Goal: Task Accomplishment & Management: Manage account settings

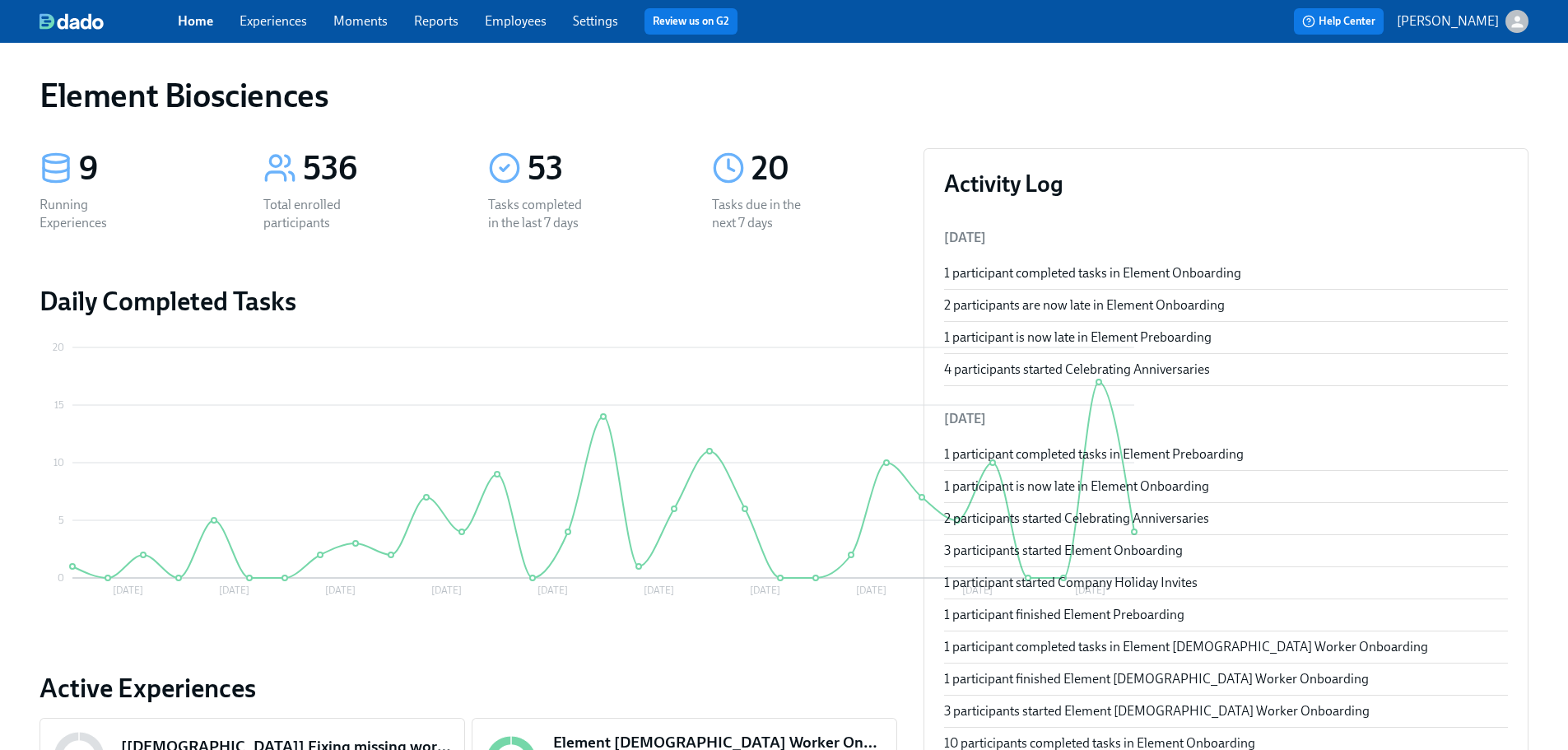
click at [293, 24] on link "Experiences" at bounding box center [274, 21] width 68 height 16
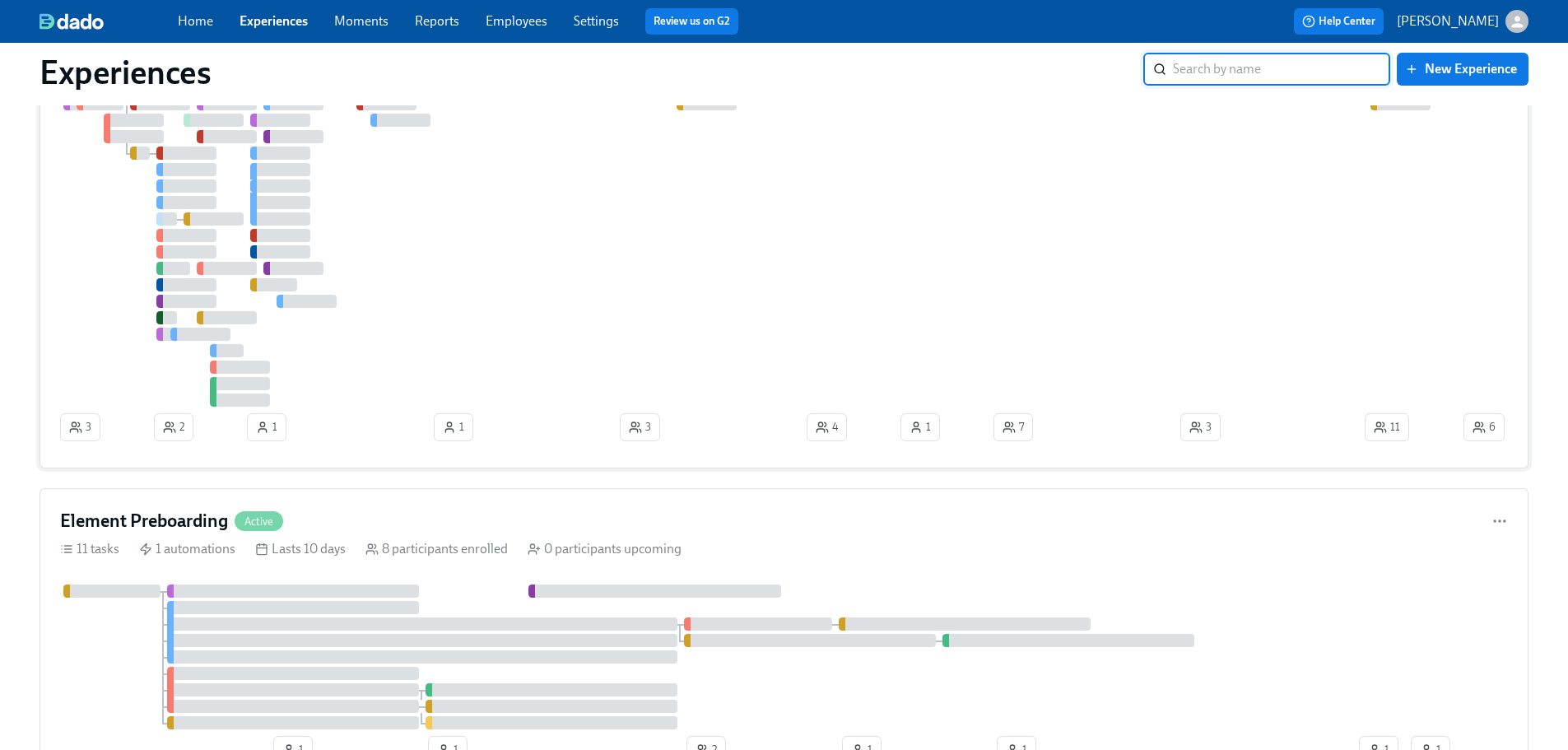
scroll to position [165, 0]
click at [913, 257] on div at bounding box center [759, 242] width 1400 height 327
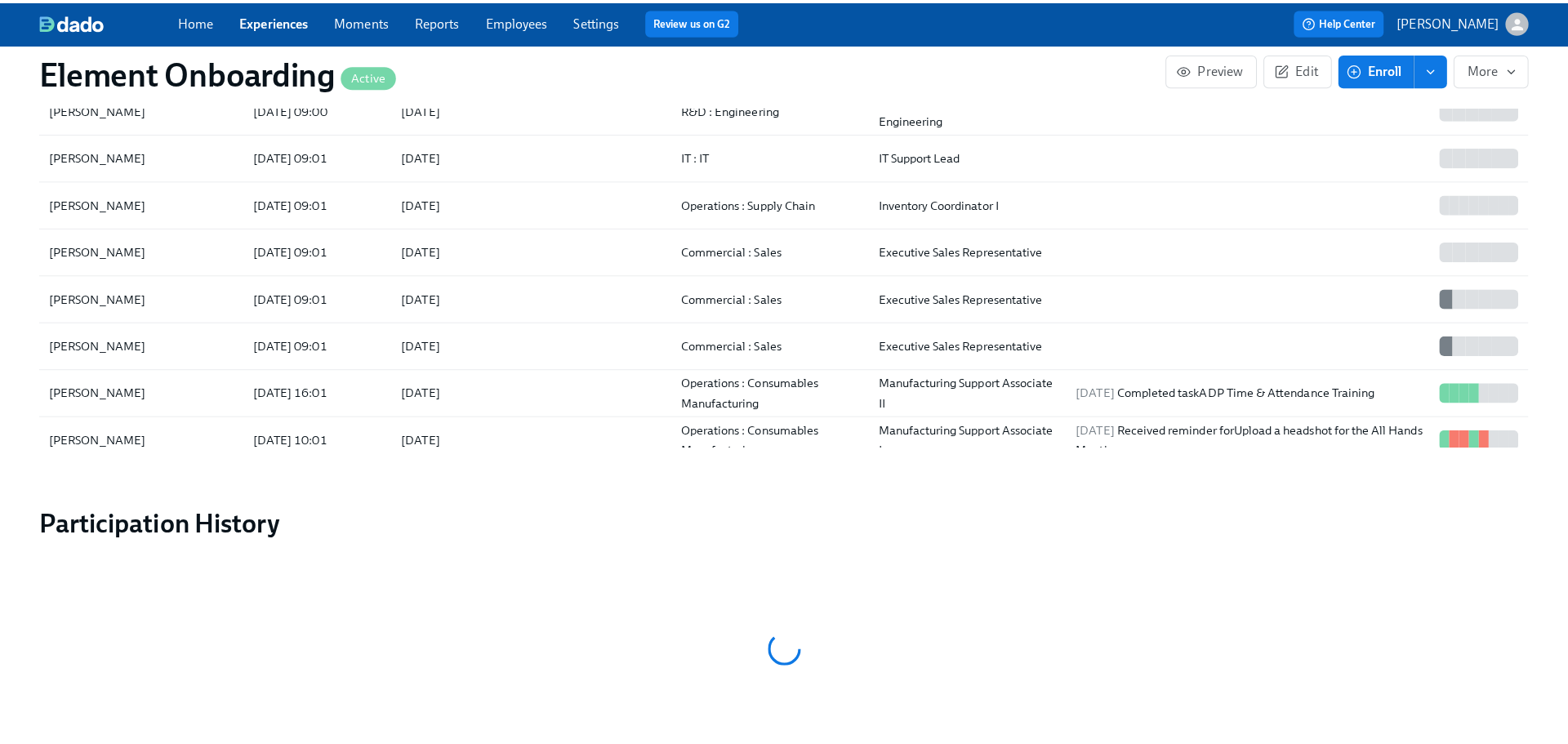
scroll to position [1986, 0]
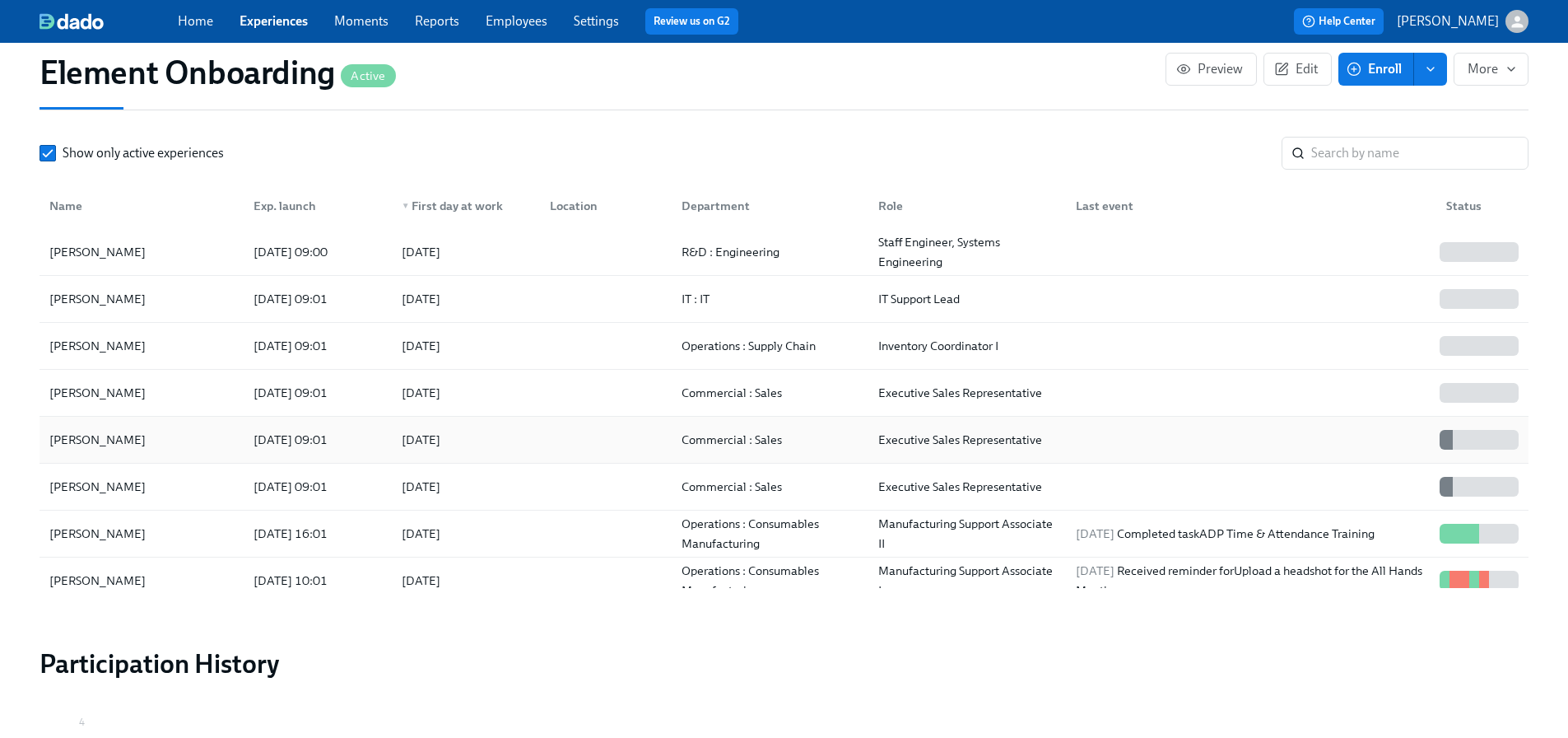
click at [92, 441] on div "[PERSON_NAME]" at bounding box center [97, 439] width 109 height 20
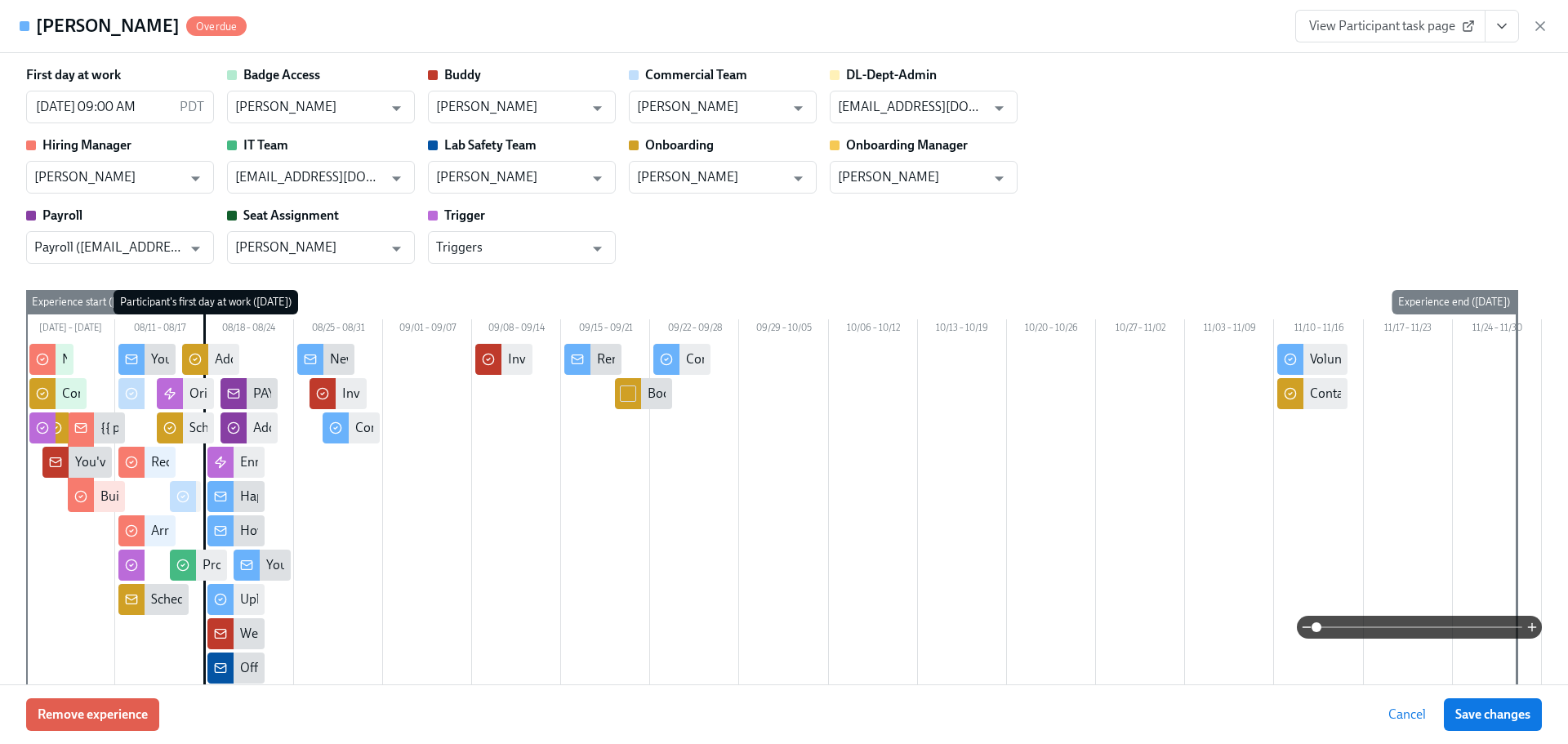
click at [1548, 28] on div "[PERSON_NAME] Overdue View Participant task page" at bounding box center [784, 27] width 1568 height 53
click at [1547, 29] on icon "button" at bounding box center [1540, 26] width 16 height 16
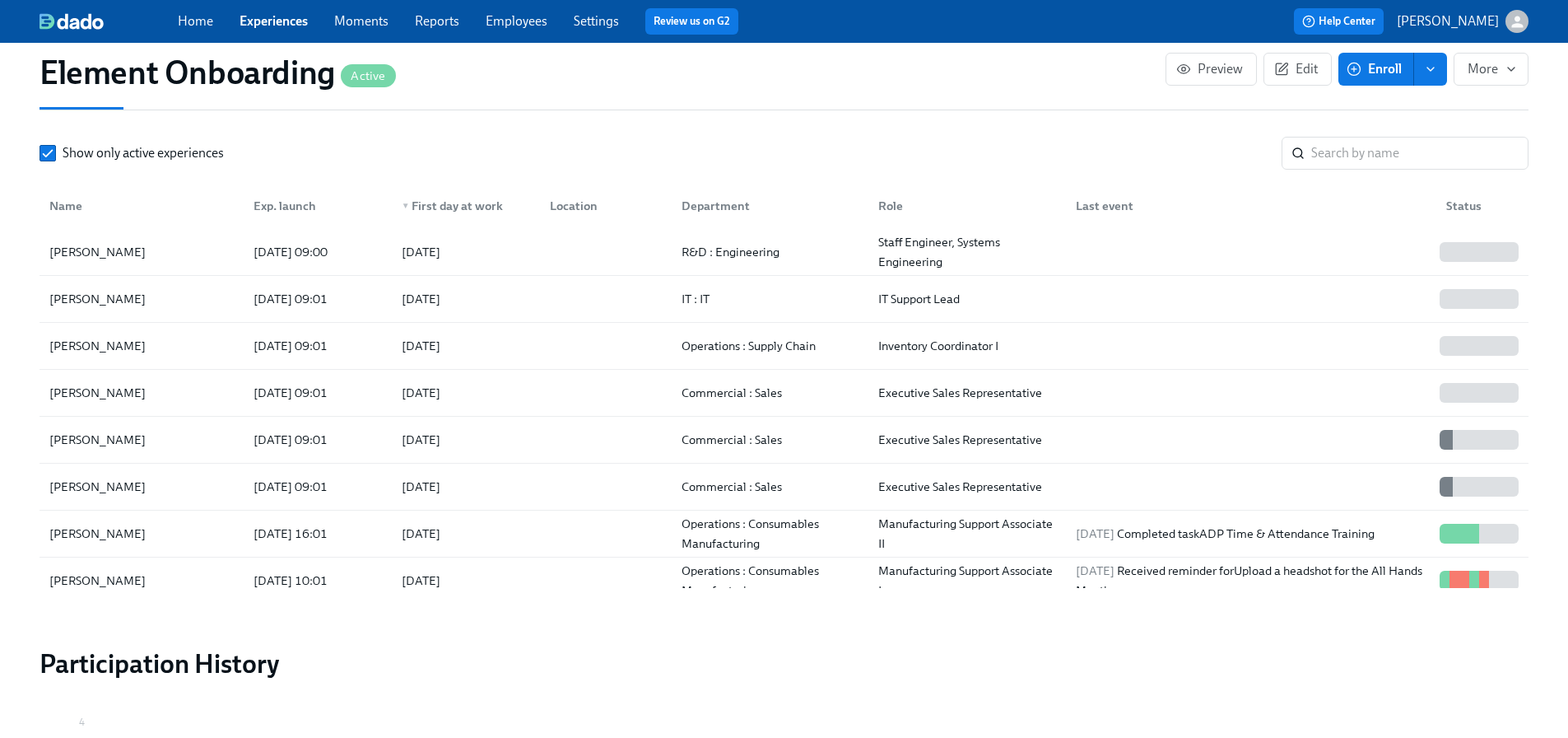
click at [286, 23] on link "Experiences" at bounding box center [274, 21] width 68 height 16
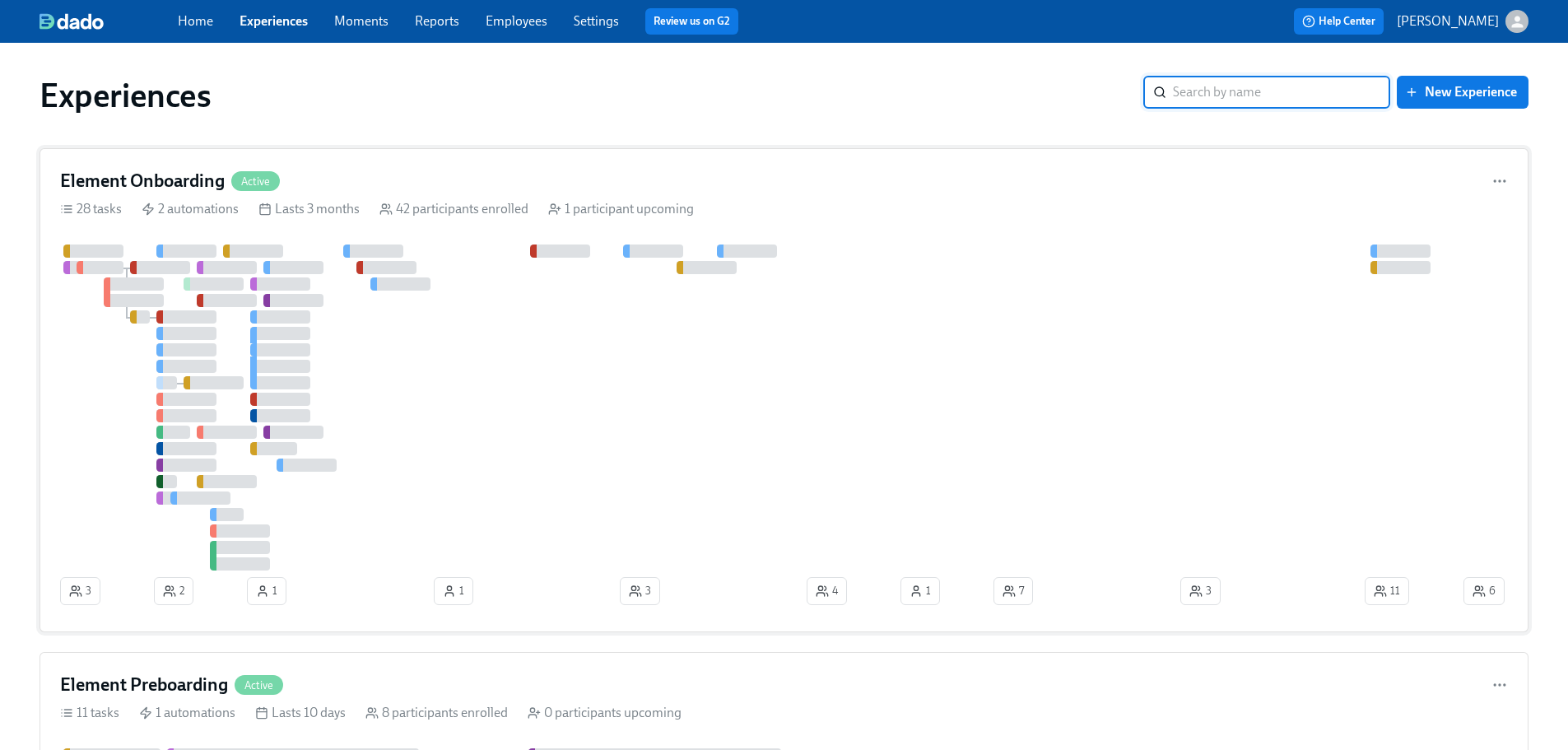
click at [901, 415] on div at bounding box center [759, 407] width 1400 height 327
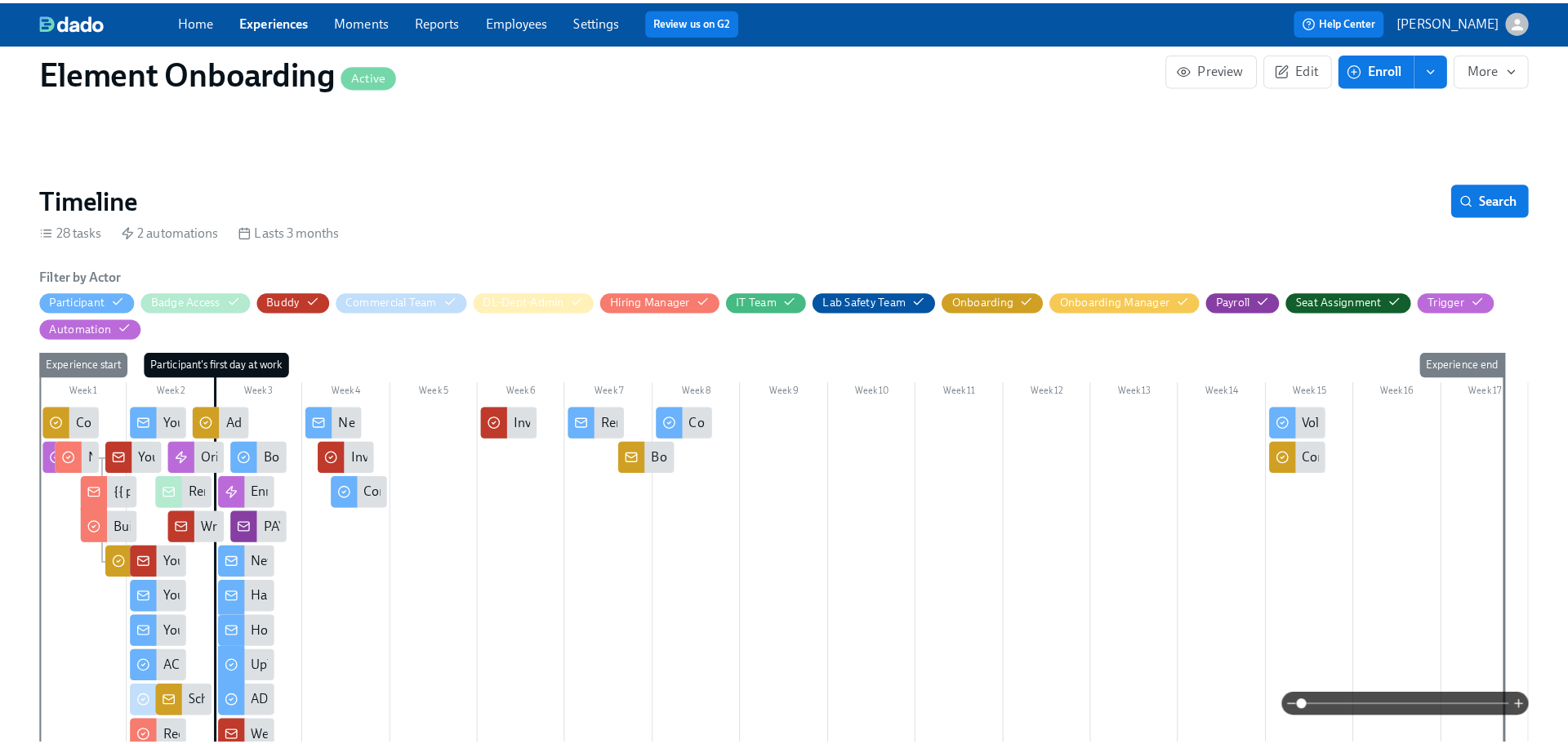
scroll to position [245, 0]
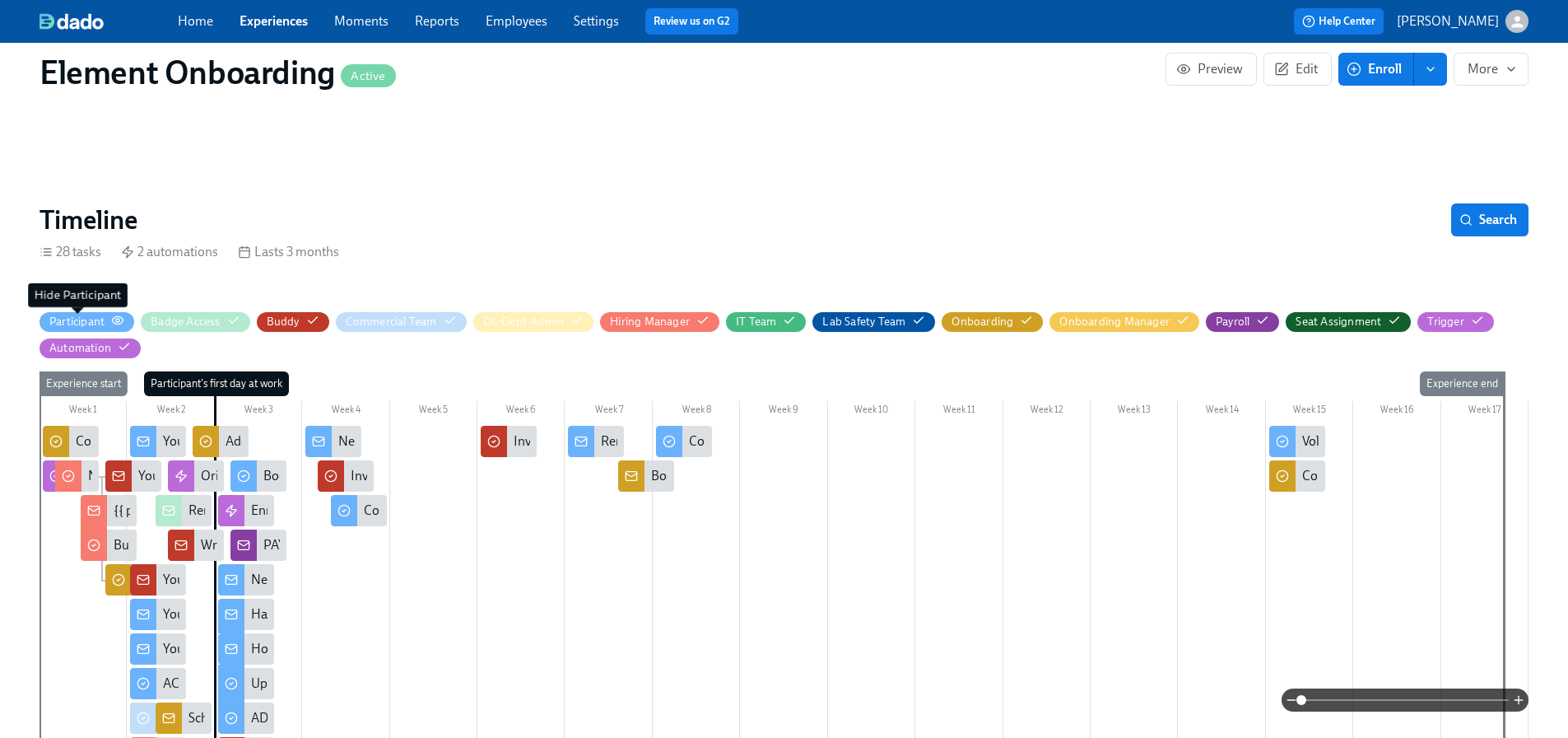
click at [83, 320] on div "Participant" at bounding box center [77, 321] width 55 height 16
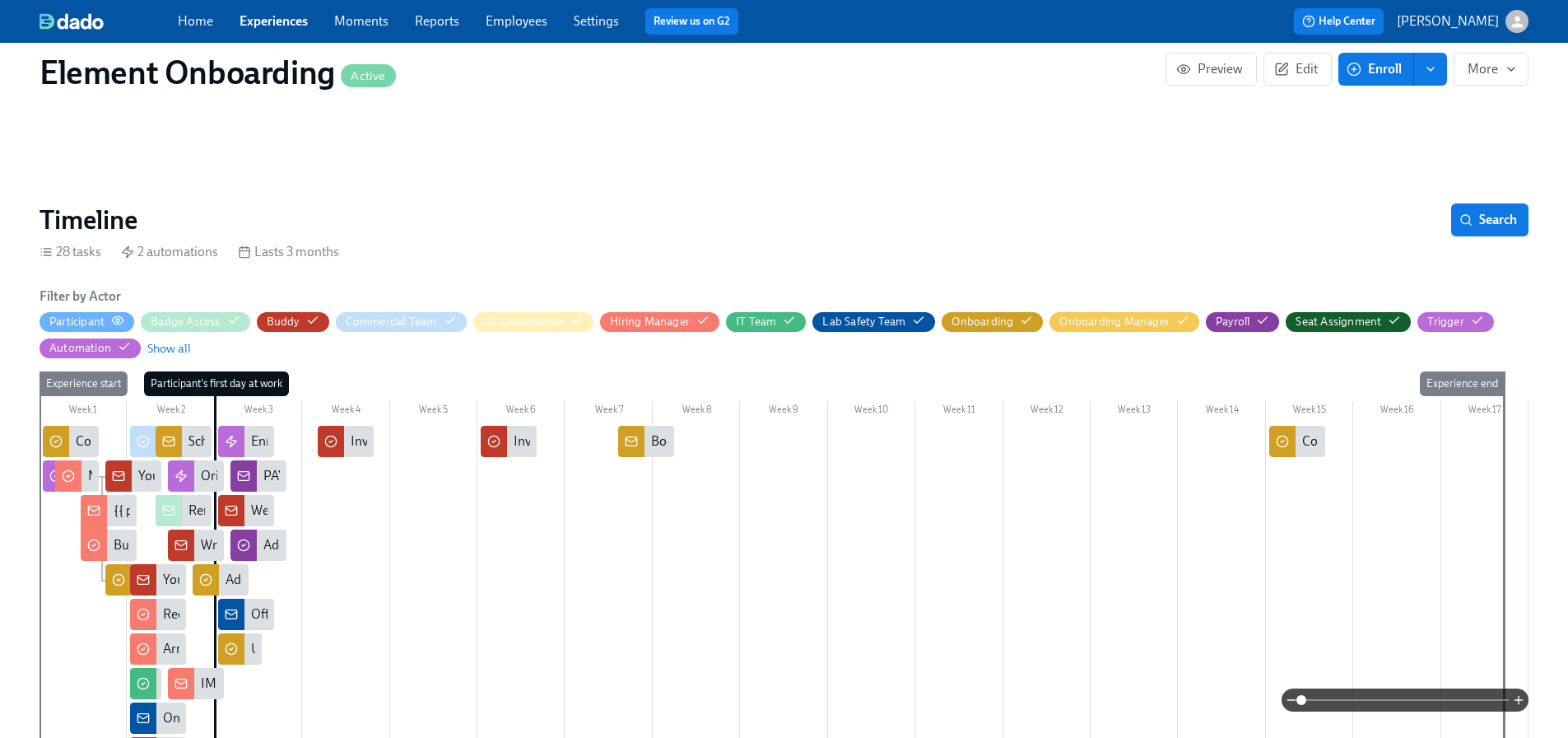
click at [106, 321] on div "Participant" at bounding box center [87, 321] width 75 height 16
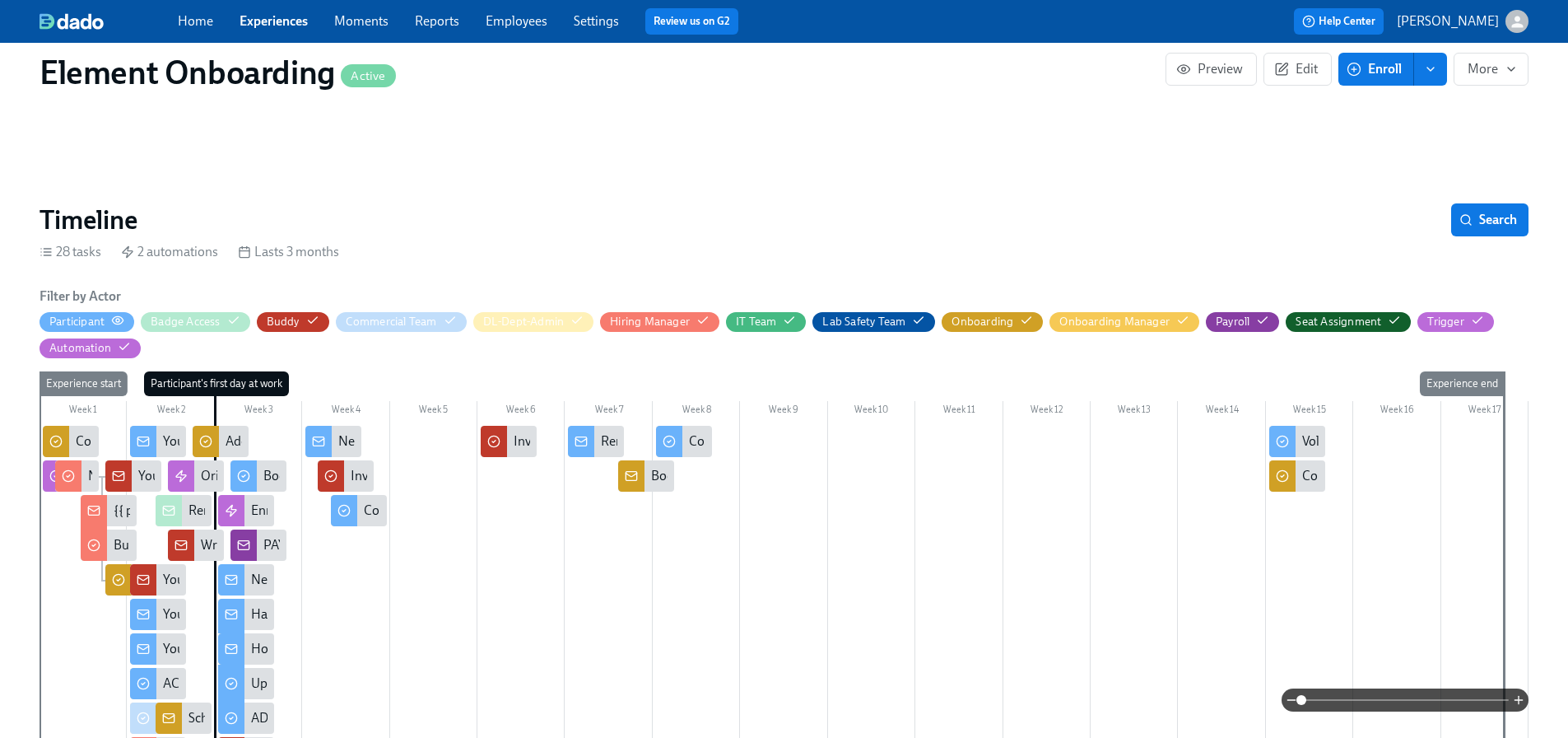
click at [119, 324] on icon "button" at bounding box center [118, 320] width 10 height 8
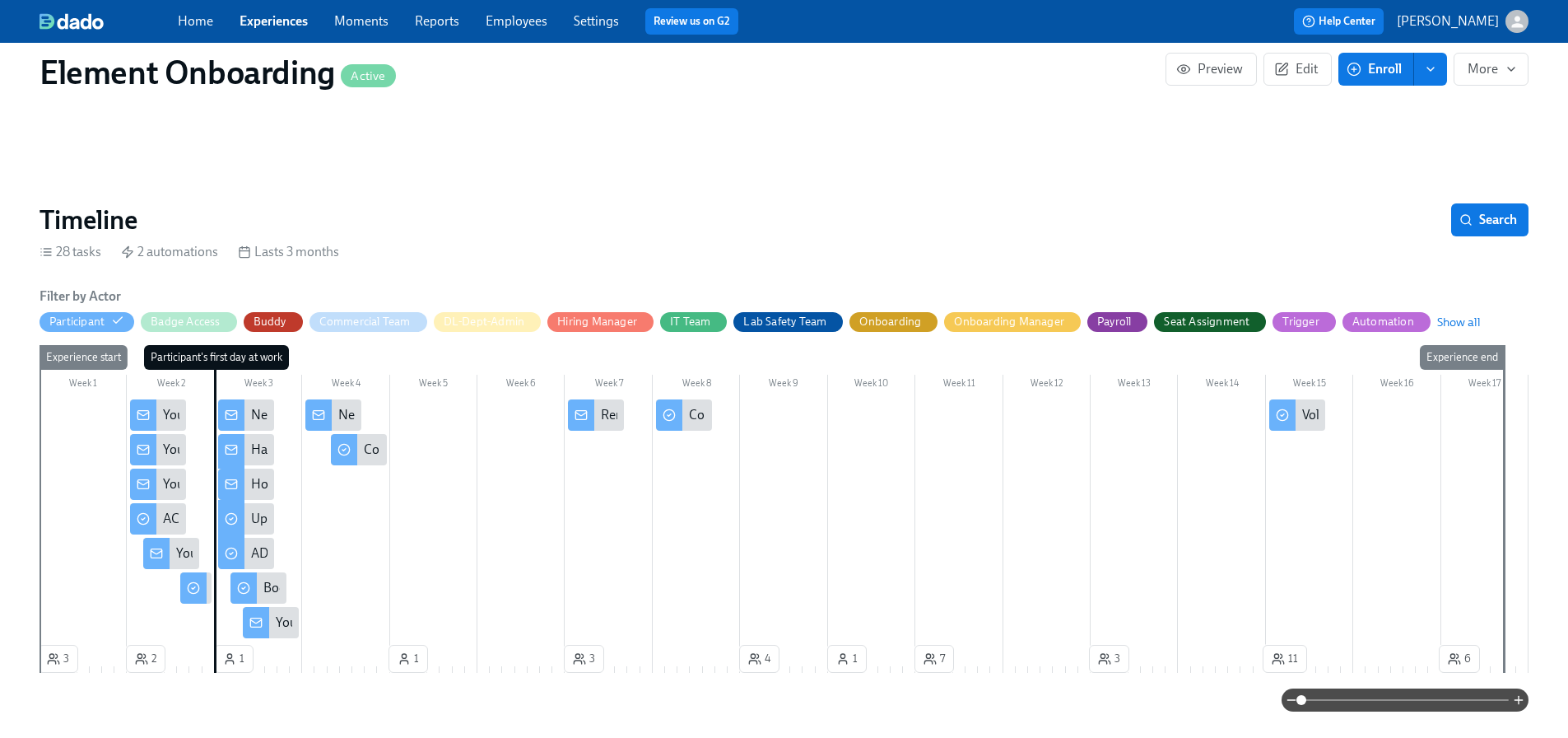
click at [159, 418] on div "Your first day at Element is quickly approaching" at bounding box center [158, 415] width 56 height 31
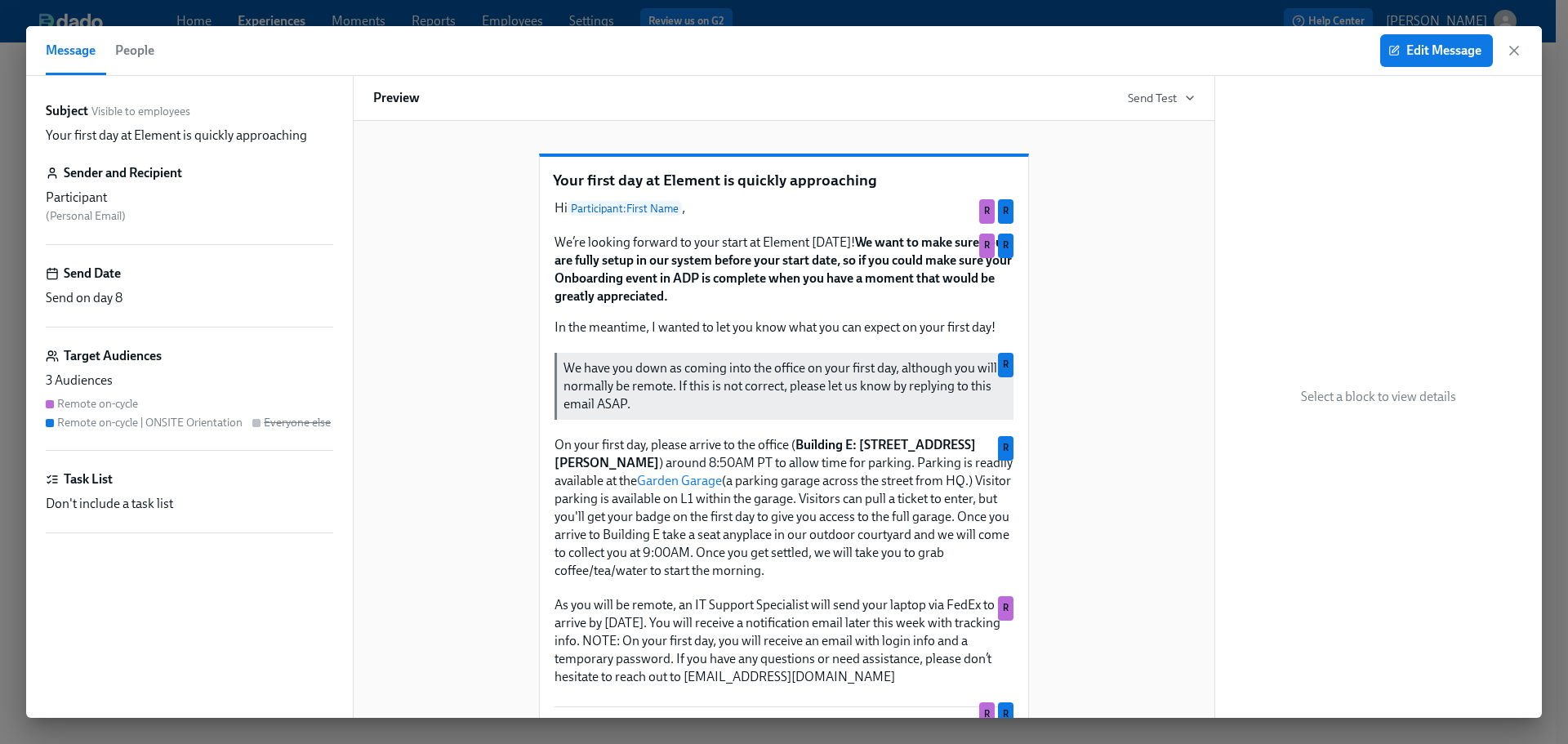
drag, startPoint x: 1519, startPoint y: 46, endPoint x: 1507, endPoint y: 59, distance: 17.7
click at [1519, 46] on icon "button" at bounding box center [1513, 50] width 16 height 16
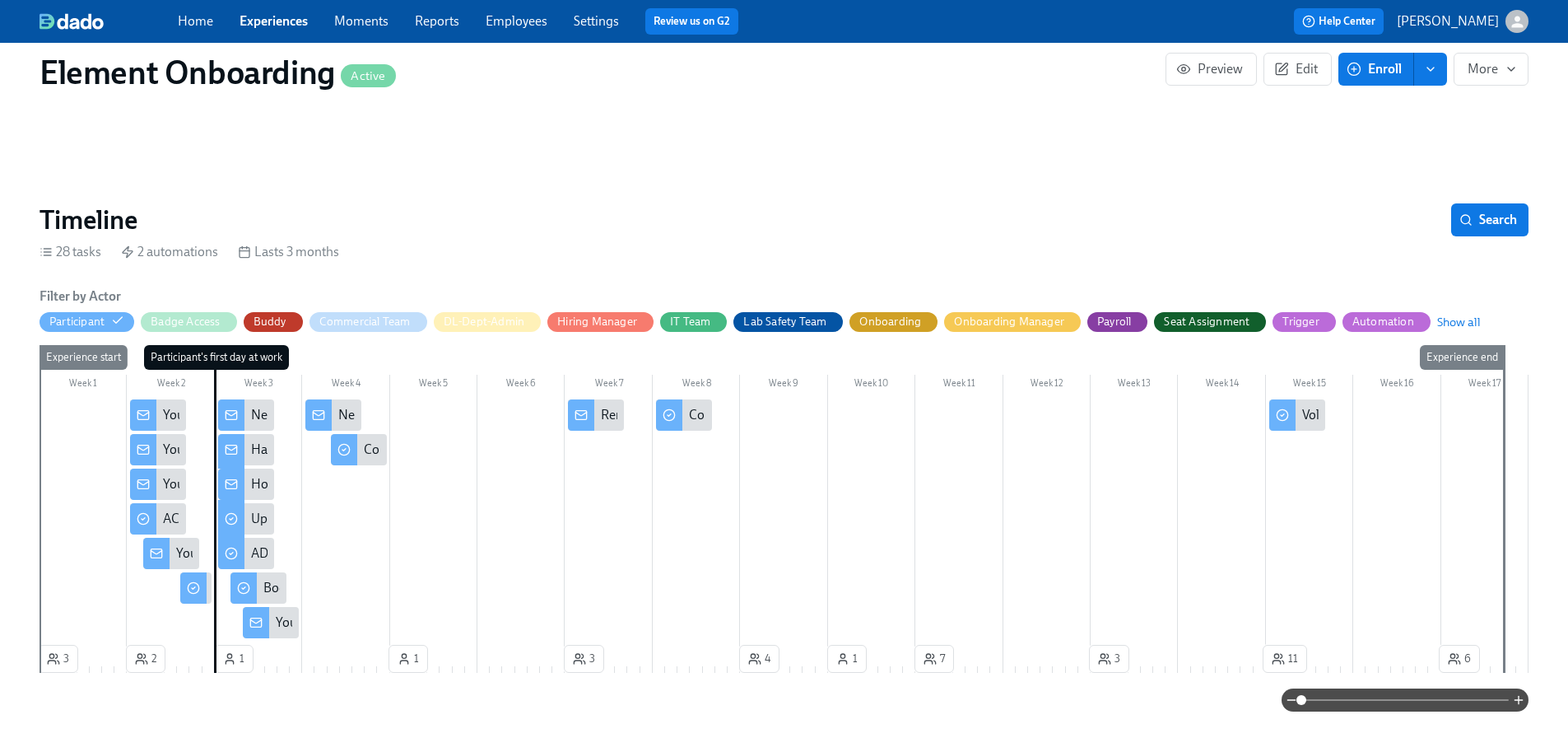
click at [159, 491] on div "Your first day at Element is quickly approaching" at bounding box center [158, 484] width 56 height 31
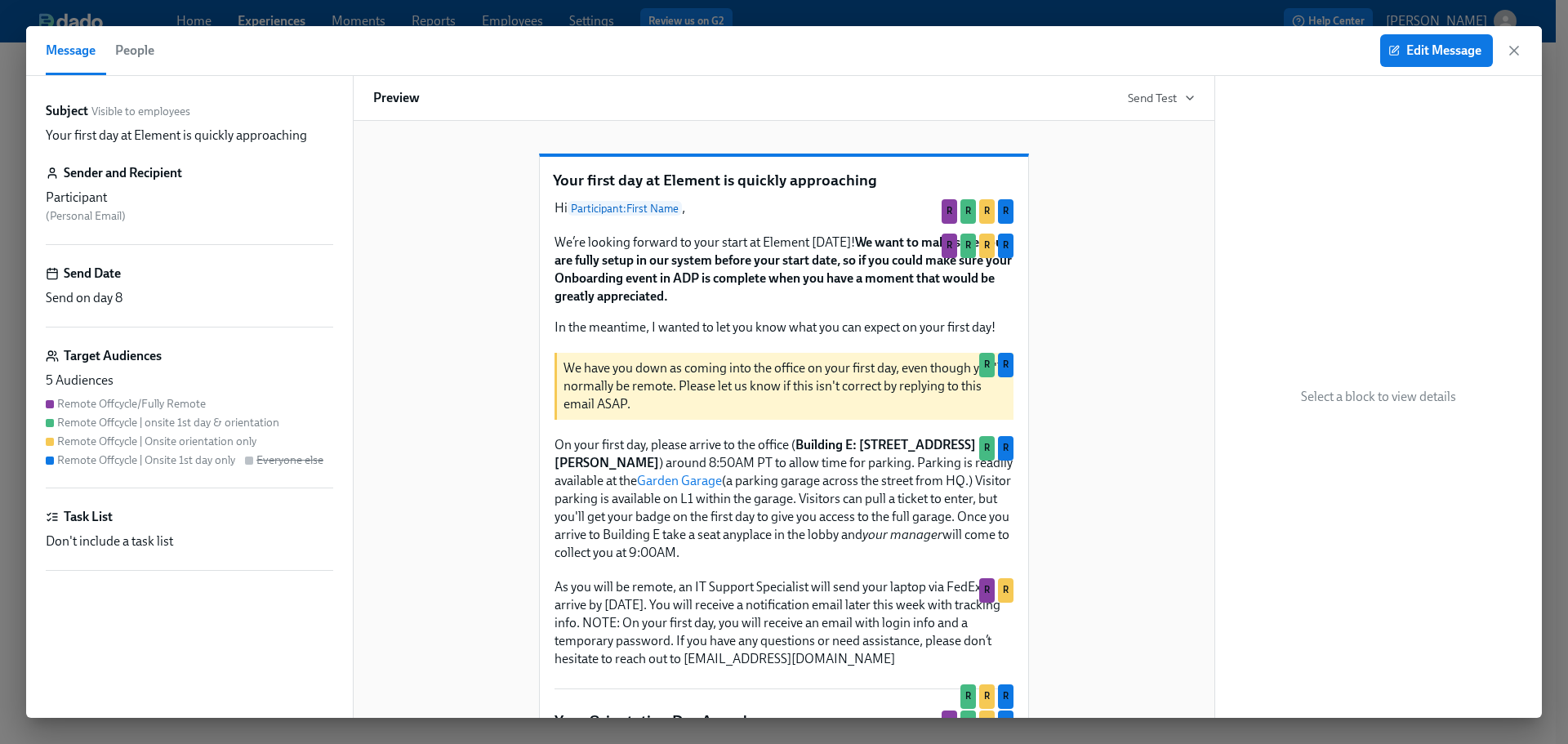
click at [196, 390] on div "5 Audiences Remote Offcycle/Fully Remote Remote Offcycle | onsite 1st day & ori…" at bounding box center [189, 420] width 288 height 96
click at [1474, 48] on span "Edit Message" at bounding box center [1436, 50] width 90 height 16
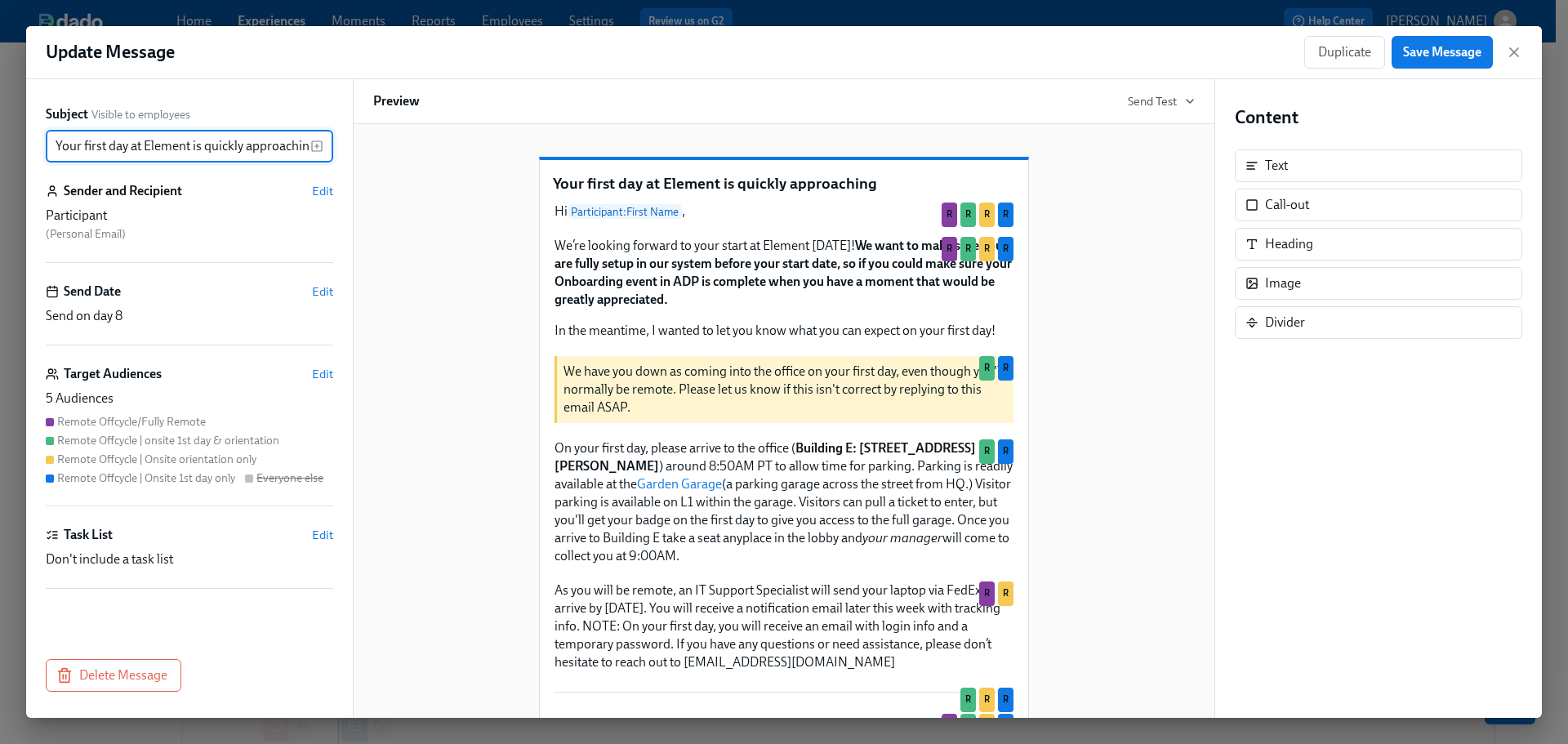
scroll to position [0, 6]
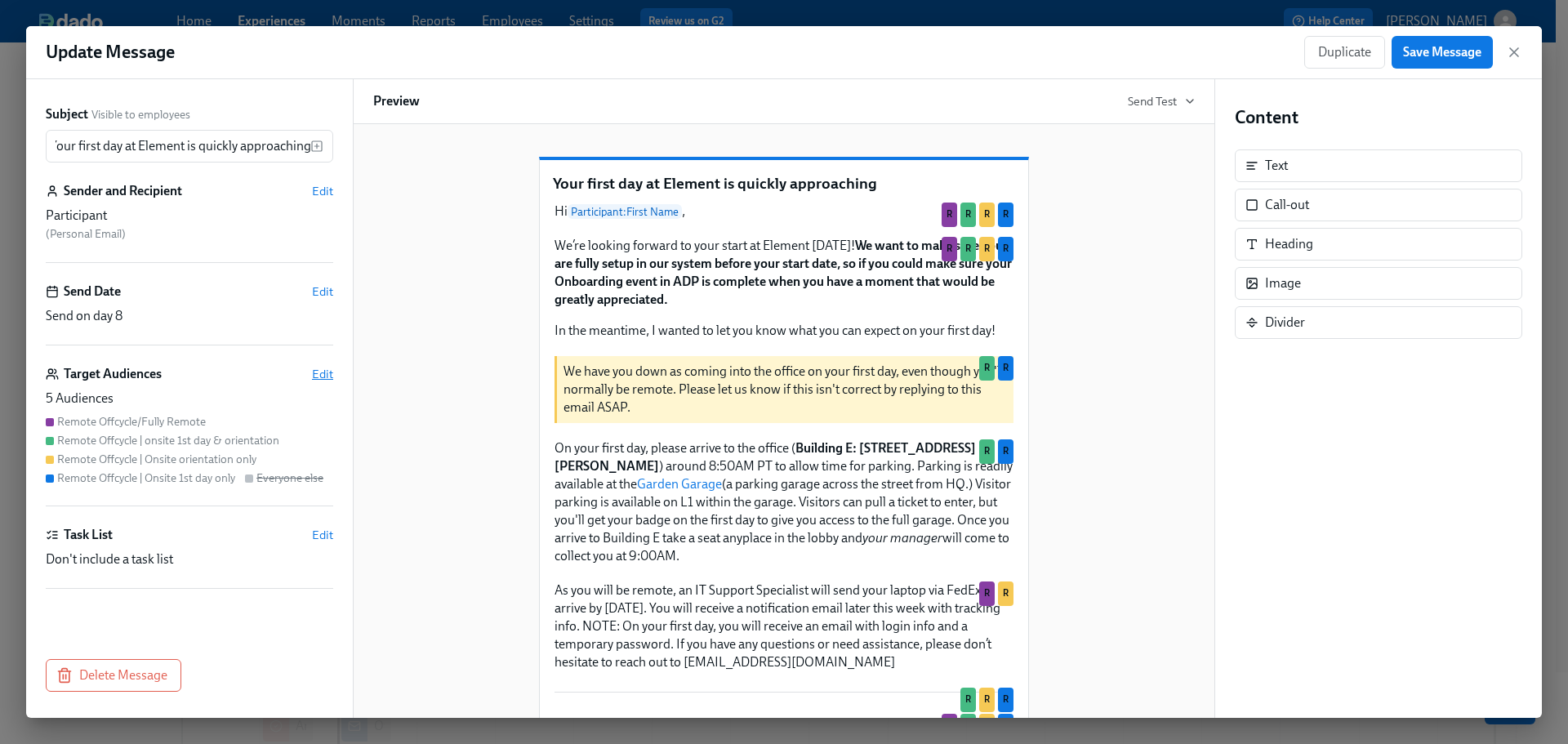
click at [331, 377] on span "Edit" at bounding box center [322, 374] width 21 height 16
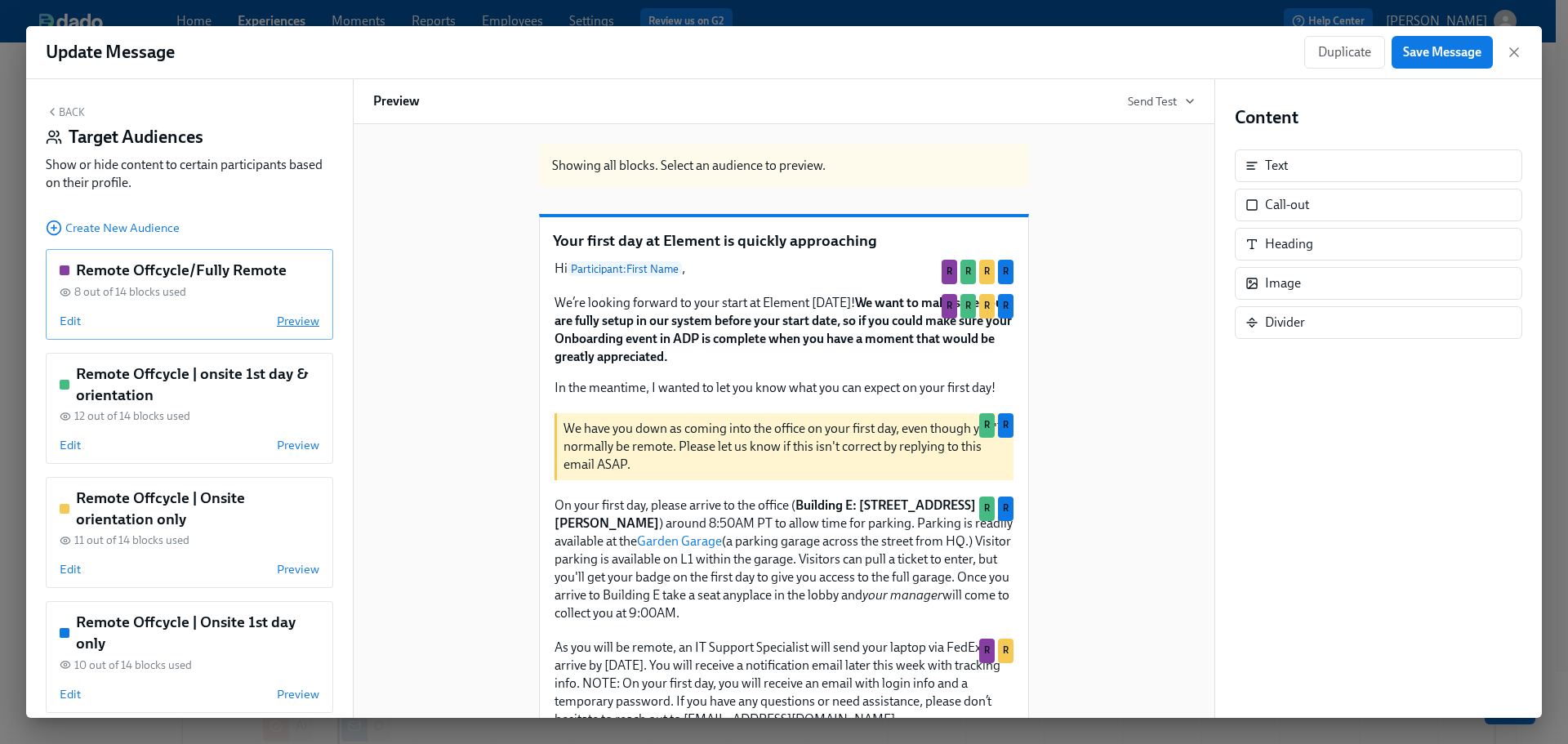
click at [292, 323] on span "Preview" at bounding box center [297, 320] width 42 height 16
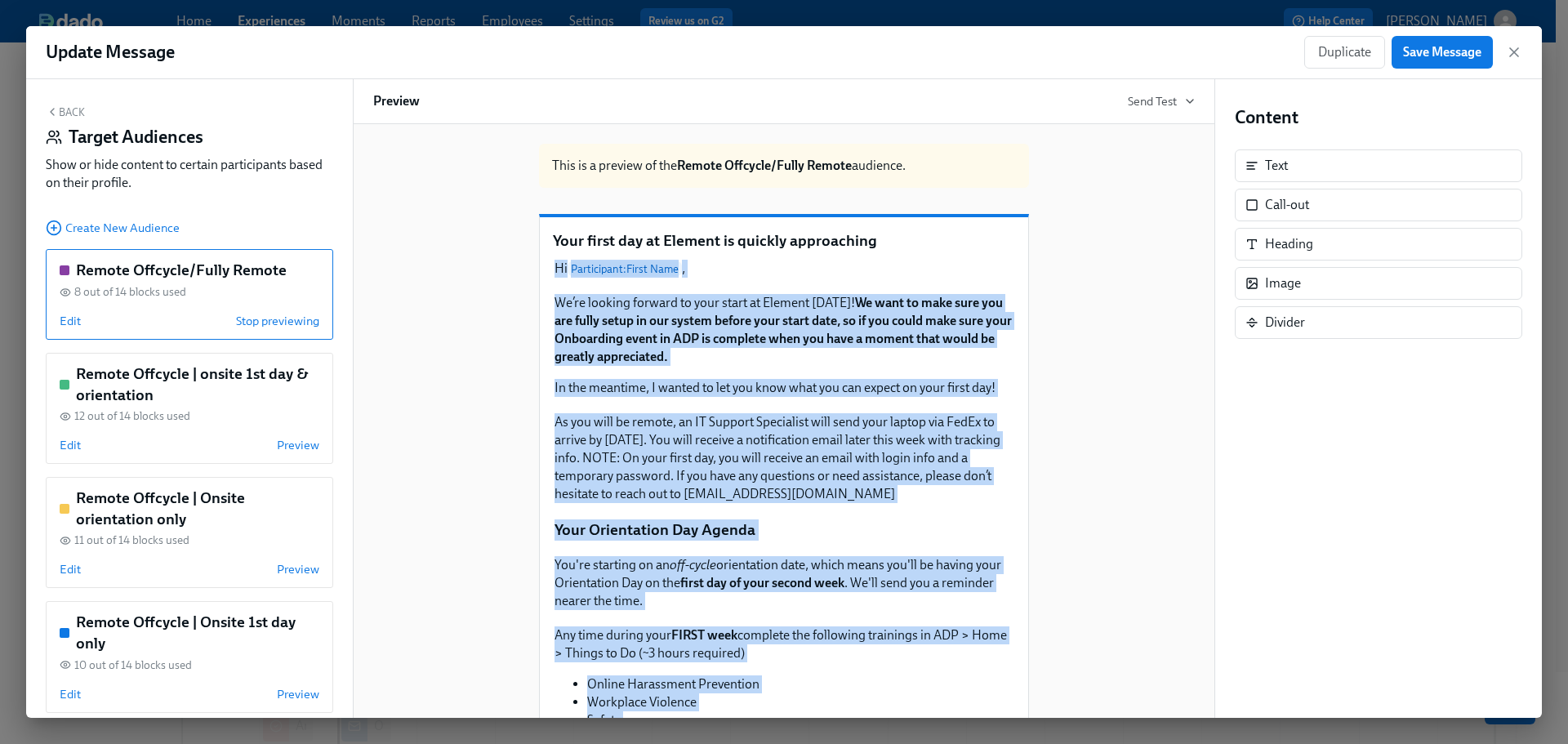
drag, startPoint x: 635, startPoint y: 574, endPoint x: 550, endPoint y: 290, distance: 296.4
click at [553, 290] on div "Hi Participant : First Name , Duplicate We’re looking forward to your start at …" at bounding box center [784, 643] width 462 height 771
copy div "Lo Ipsumdolors : Ametc Adip , Elitseddo Ei’te incidid utlabor et dolo magna al …"
drag, startPoint x: 464, startPoint y: 438, endPoint x: 624, endPoint y: 355, distance: 180.2
click at [464, 438] on div "This is a preview of the Remote Offcycle/Fully Remote audience. Your first day …" at bounding box center [784, 635] width 822 height 1009
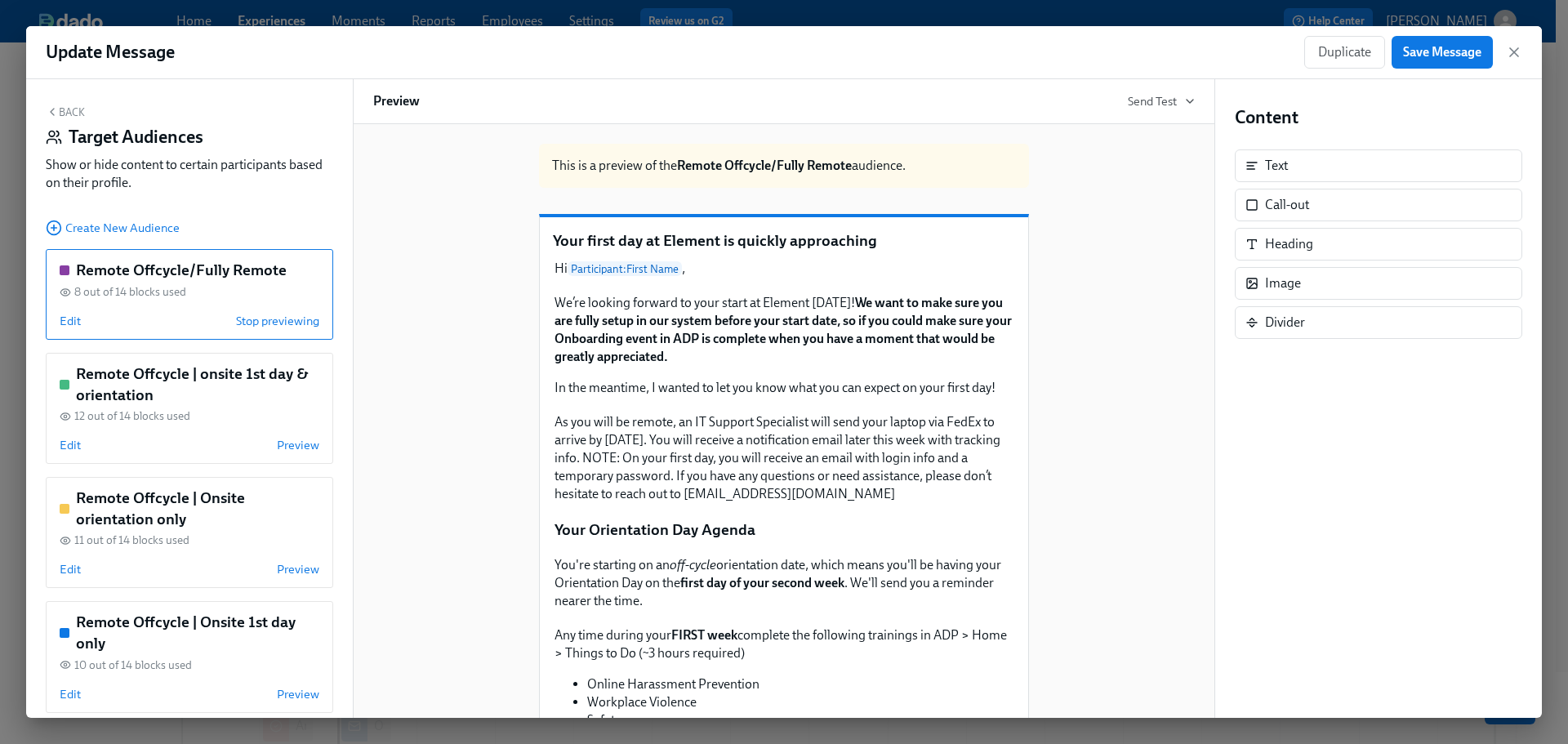
click at [593, 315] on div "We’re looking forward to your start at Element [DATE]! We want to make sure you…" at bounding box center [784, 345] width 462 height 107
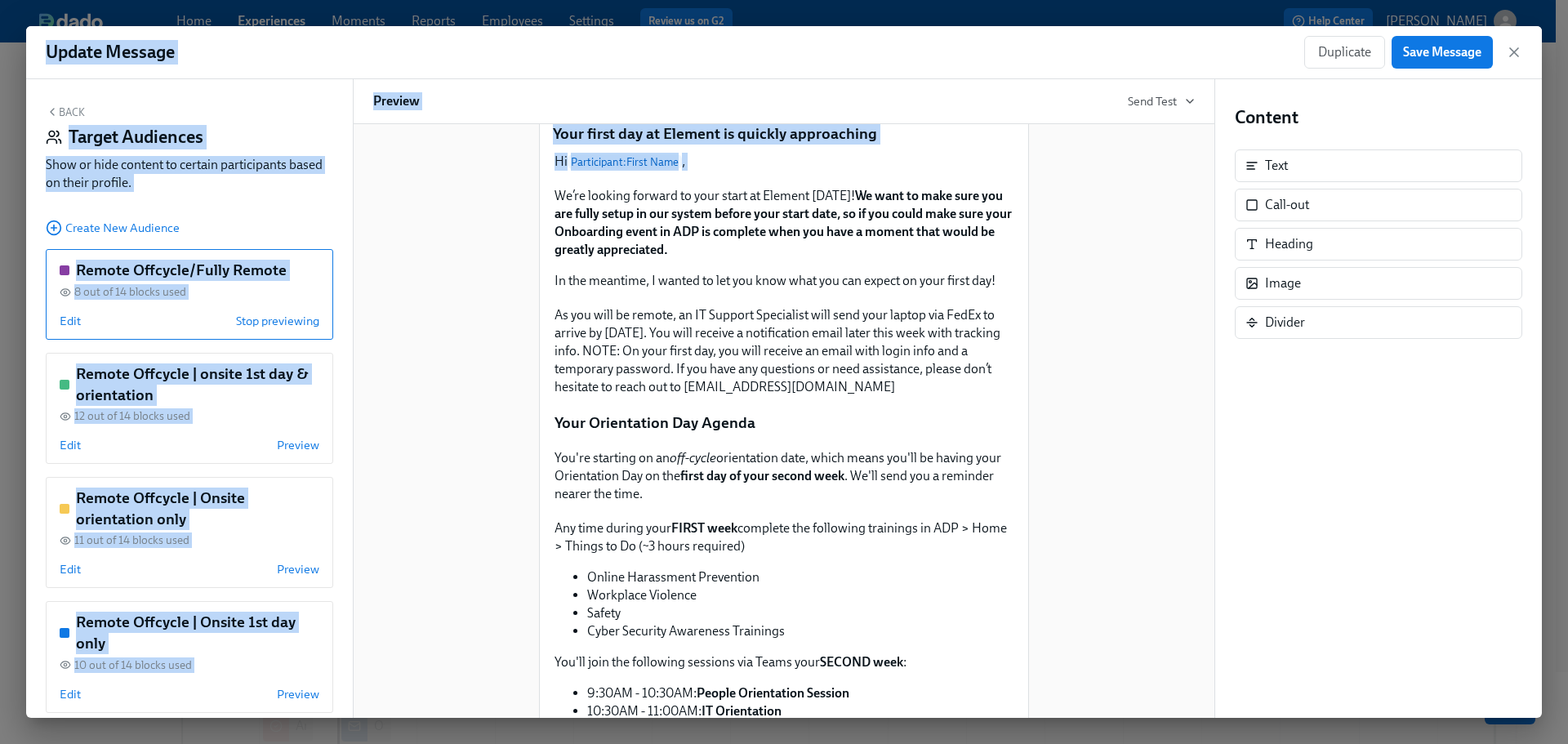
scroll to position [467, 0]
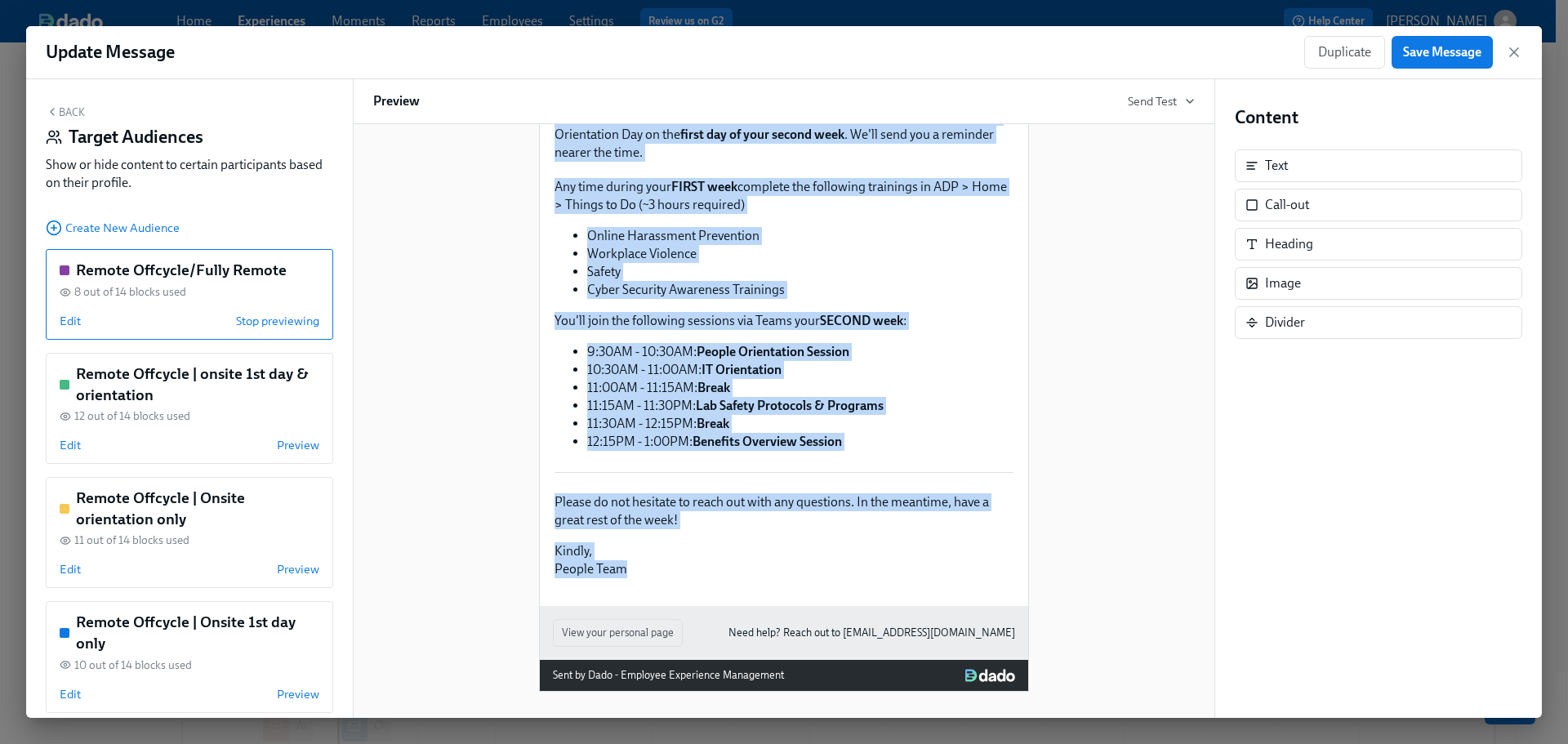
drag, startPoint x: 548, startPoint y: 320, endPoint x: 719, endPoint y: 571, distance: 303.7
click at [719, 571] on div "Hi Participant : First Name , Duplicate We’re looking forward to your start at …" at bounding box center [784, 195] width 462 height 771
copy div "Lo’ip dolorsi ametcon ad elit seddo ei Tempori ut Labore! Et dolo ma aliq enim …"
drag, startPoint x: 538, startPoint y: 346, endPoint x: 644, endPoint y: 402, distance: 119.9
click at [539, 346] on div "Your first day at Element is quickly approaching Hi Participant : First Name , …" at bounding box center [783, 187] width 489 height 838
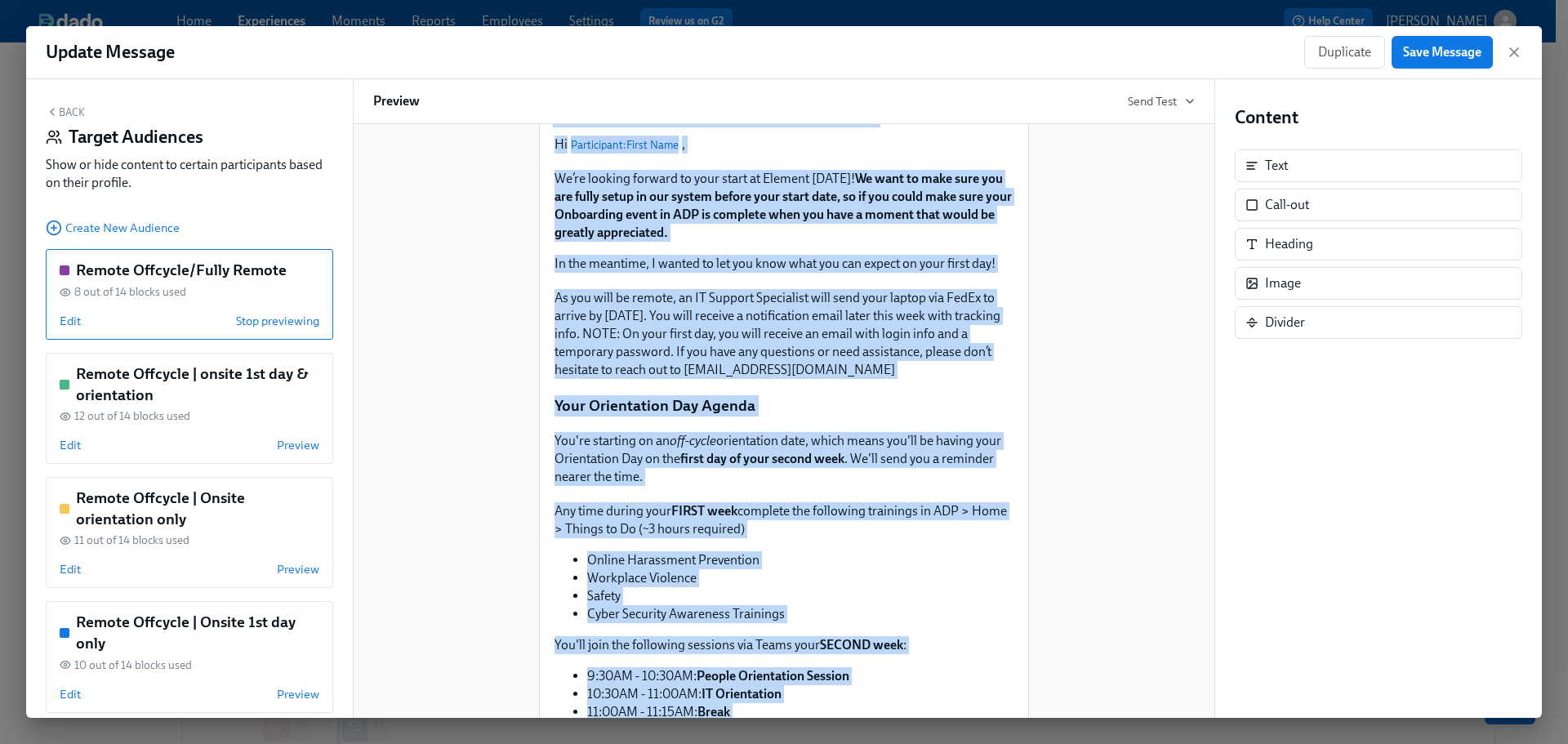
scroll to position [0, 0]
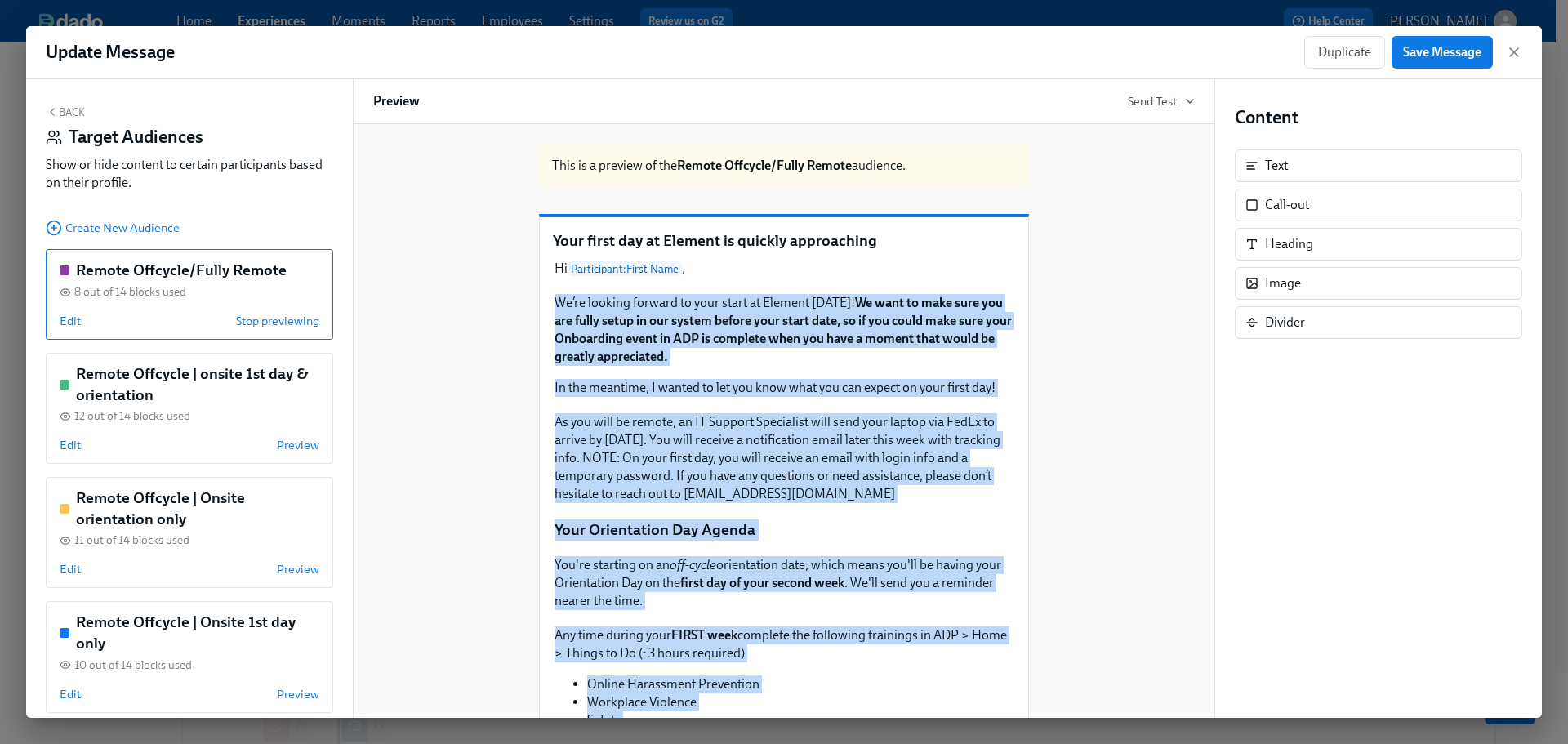
drag, startPoint x: 621, startPoint y: 574, endPoint x: 550, endPoint y: 323, distance: 260.8
click at [553, 323] on div "Hi Participant : First Name , Duplicate We’re looking forward to your start at …" at bounding box center [784, 643] width 462 height 771
copy div "Lo’ip dolorsi ametcon ad elit seddo ei Tempori ut Labore! Et dolo ma aliq enim …"
drag, startPoint x: 494, startPoint y: 300, endPoint x: 557, endPoint y: 308, distance: 63.5
click at [489, 301] on div "This is a preview of the Remote Offcycle/Fully Remote audience. Your first day …" at bounding box center [784, 635] width 822 height 1009
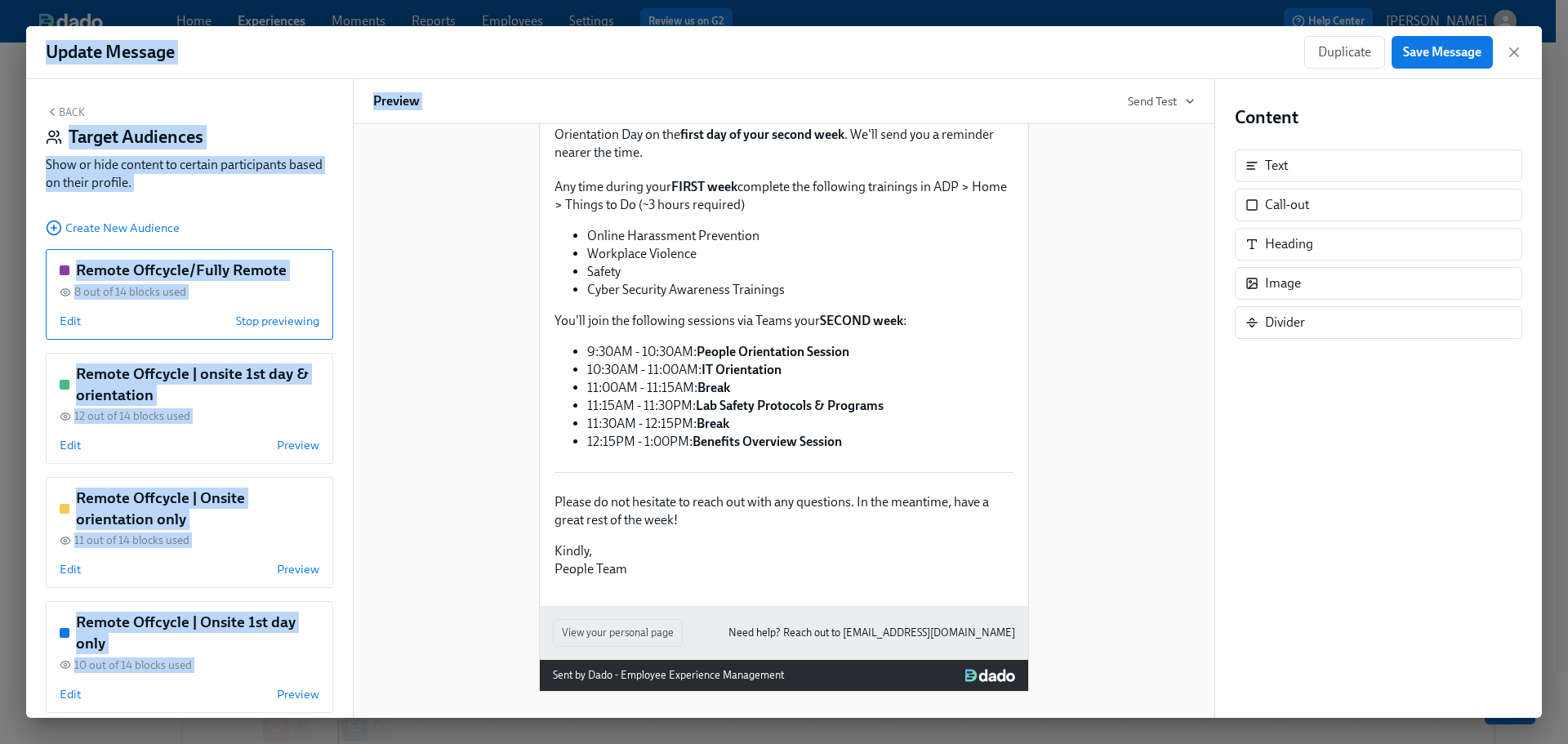
scroll to position [467, 0]
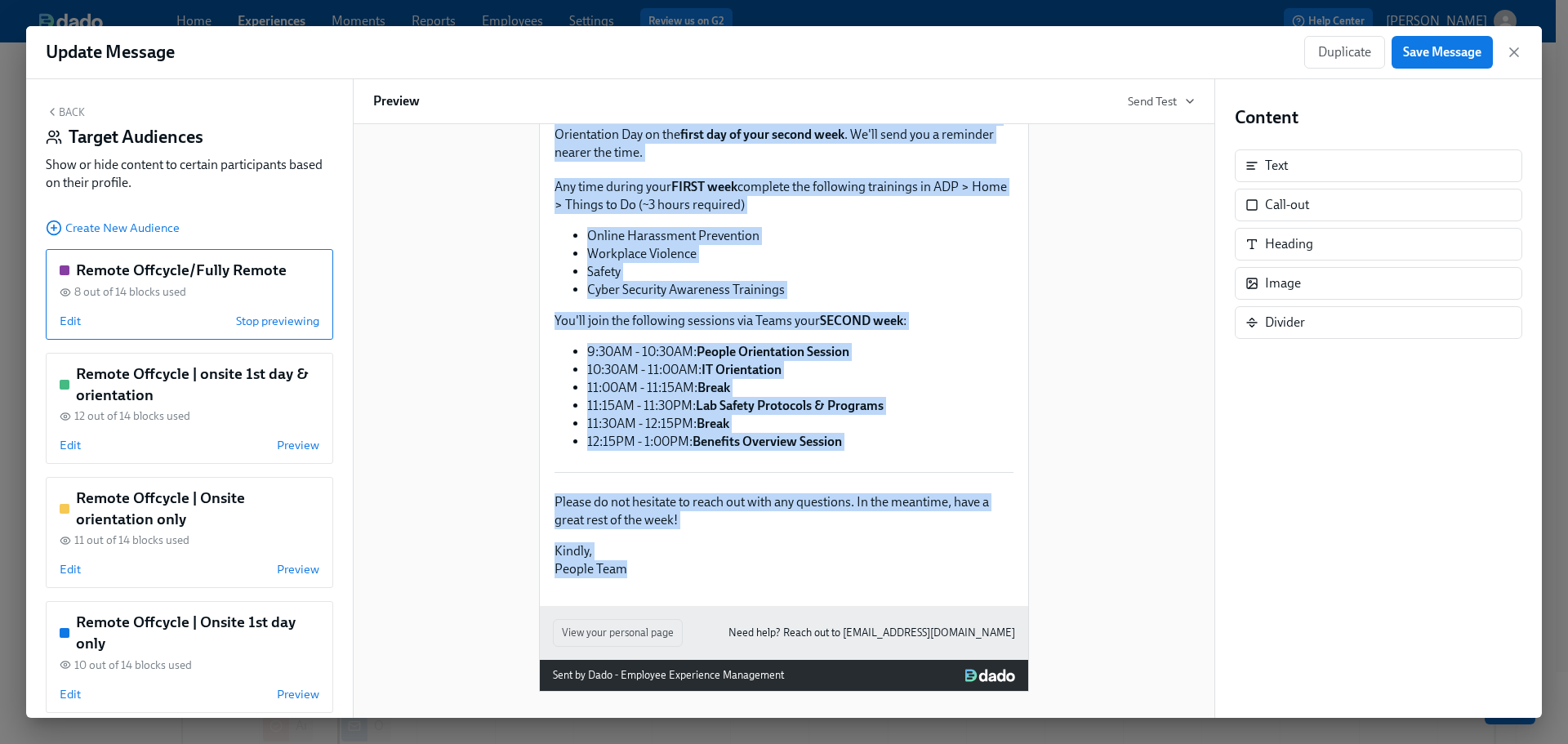
drag, startPoint x: 551, startPoint y: 320, endPoint x: 623, endPoint y: 571, distance: 261.1
click at [623, 571] on div "Hi Participant : First Name , Duplicate We’re looking forward to your start at …" at bounding box center [784, 195] width 462 height 771
copy div "Lo’ip dolorsi ametcon ad elit seddo ei Tempori ut Labore! Et dolo ma aliq enim …"
drag, startPoint x: 614, startPoint y: 515, endPoint x: 619, endPoint y: 546, distance: 31.4
click at [615, 515] on div "Please do not hesitate to reach out with any questions. In the meantime, have a…" at bounding box center [784, 535] width 462 height 88
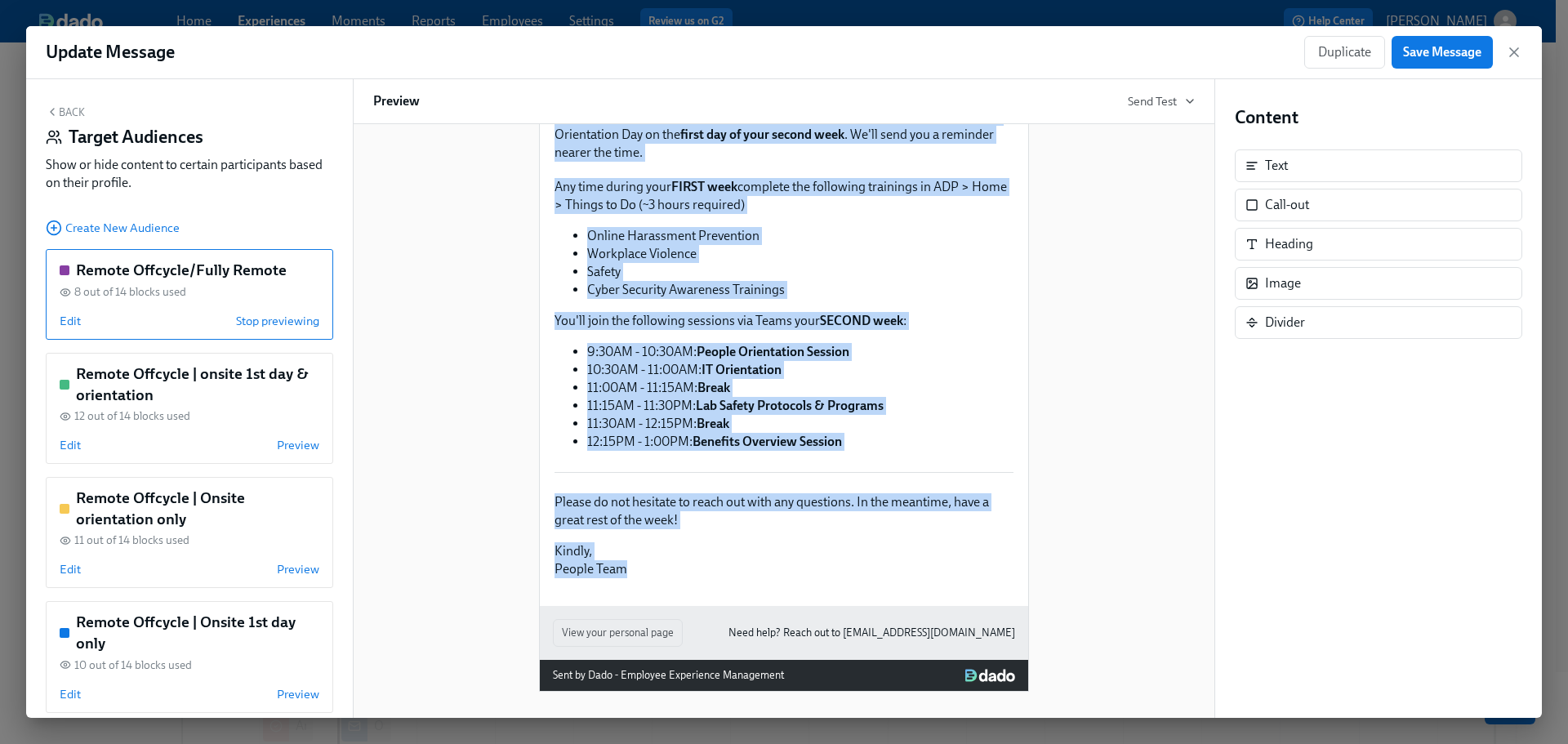
click at [632, 572] on div "Please do not hesitate to reach out with any questions. In the meantime, have a…" at bounding box center [784, 535] width 462 height 88
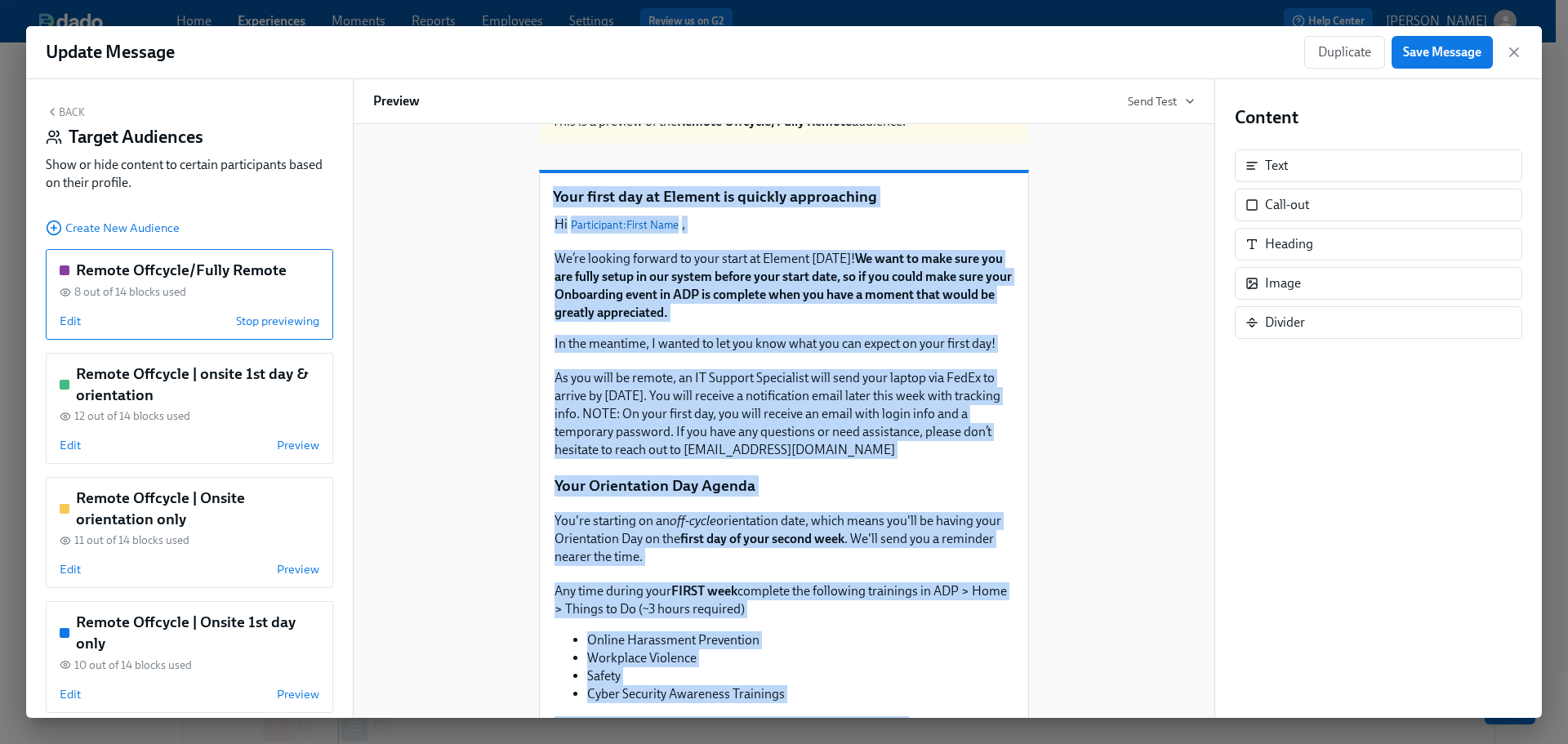
scroll to position [43, 0]
drag, startPoint x: 629, startPoint y: 576, endPoint x: 544, endPoint y: 277, distance: 310.8
click at [544, 277] on div "Your first day at Element is quickly approaching Hi Participant : First Name , …" at bounding box center [783, 593] width 489 height 838
copy div "Lo’ip dolorsi ametcon ad elit seddo ei Tempori ut Labore! Et dolo ma aliq enim …"
click at [871, 490] on div "Hi Participant : First Name , Duplicate We’re looking forward to your start at …" at bounding box center [784, 601] width 462 height 771
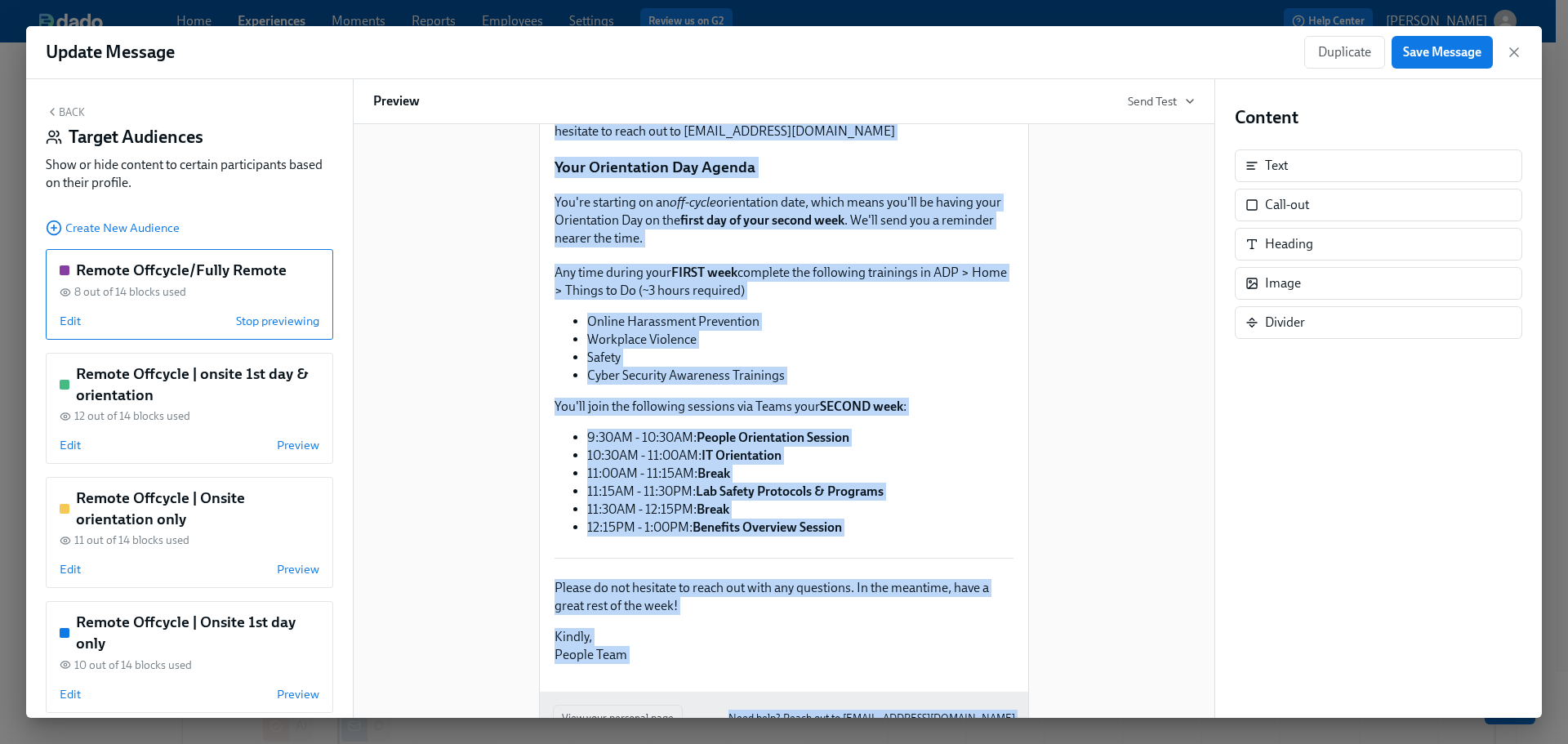
scroll to position [467, 0]
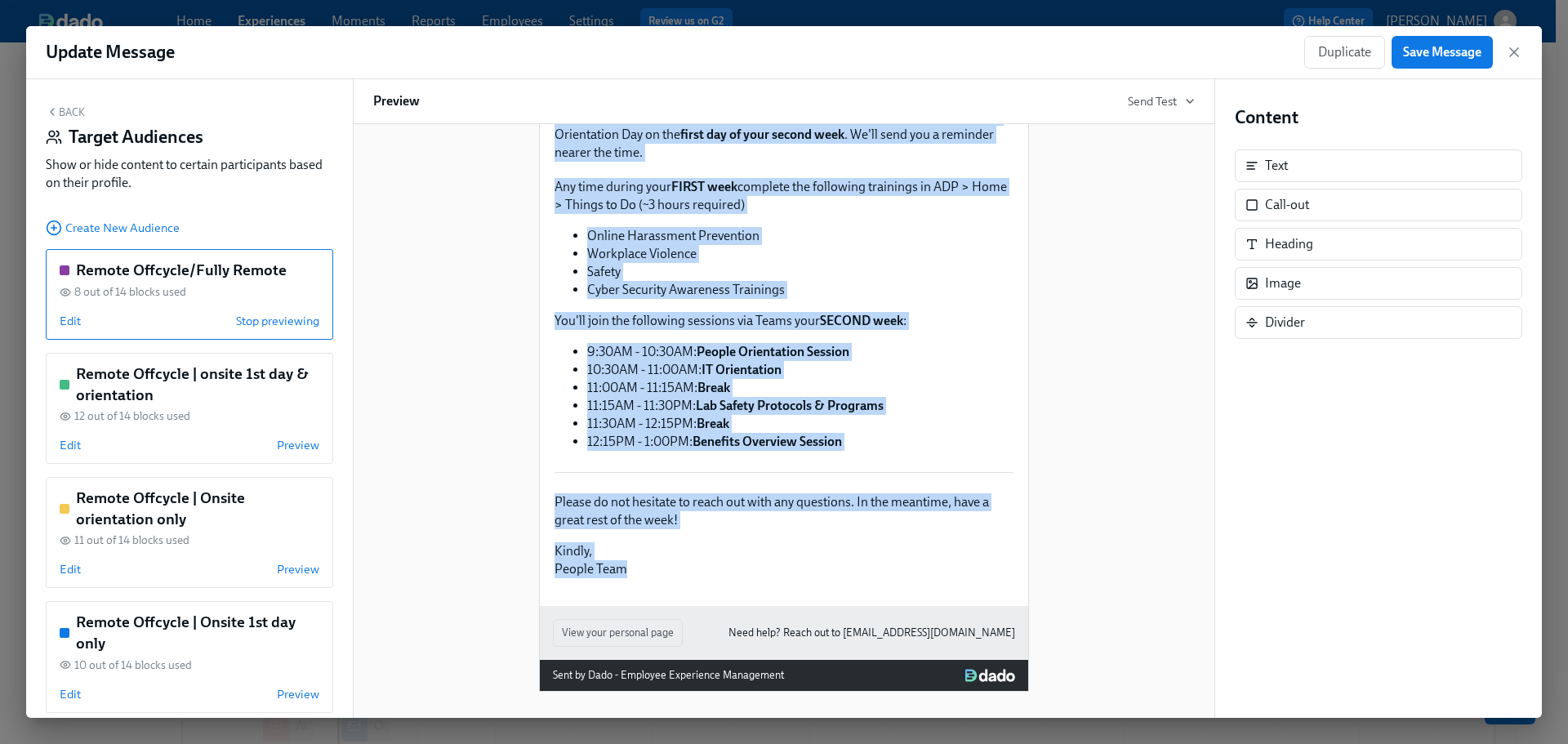
drag, startPoint x: 550, startPoint y: 271, endPoint x: 647, endPoint y: 576, distance: 320.1
click at [647, 576] on div "Hi Participant : First Name , Duplicate We’re looking forward to your start at …" at bounding box center [784, 195] width 462 height 771
copy div "Lo’ip dolorsi ametcon ad elit seddo ei Tempori ut Labore! Et dolo ma aliq enim …"
click at [1030, 400] on div "This is a preview of the Remote Offcycle/Fully Remote audience. Your first day …" at bounding box center [784, 186] width 822 height 1009
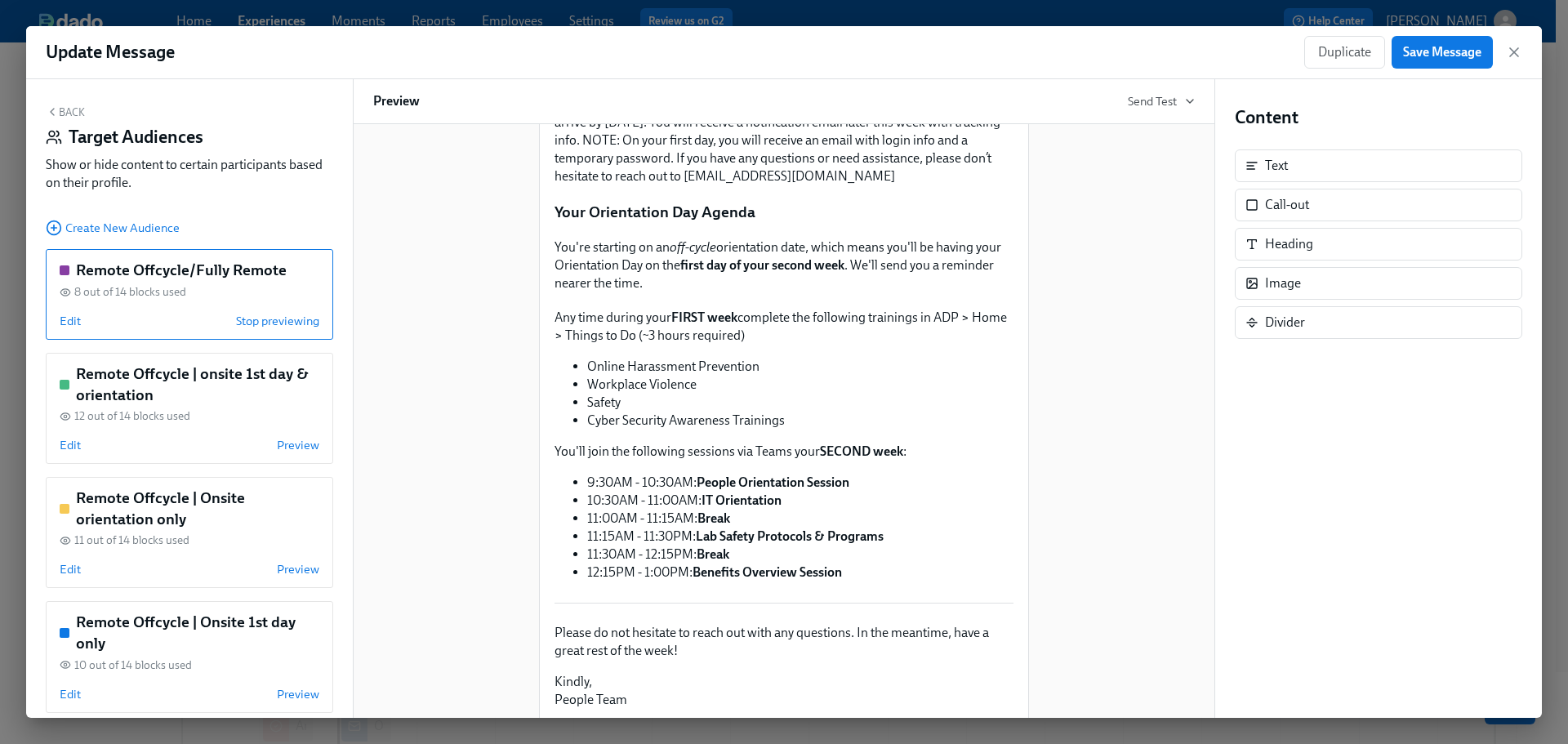
scroll to position [58, 0]
